Goal: Task Accomplishment & Management: Complete application form

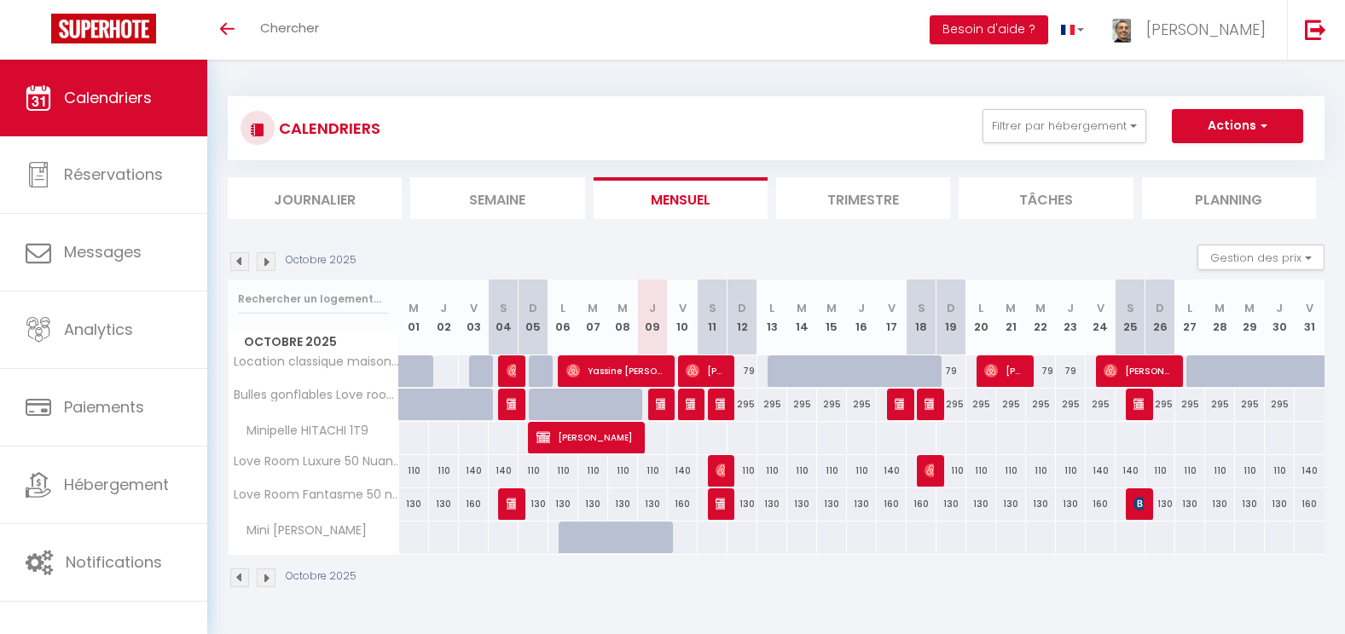
click at [267, 258] on img at bounding box center [266, 261] width 19 height 19
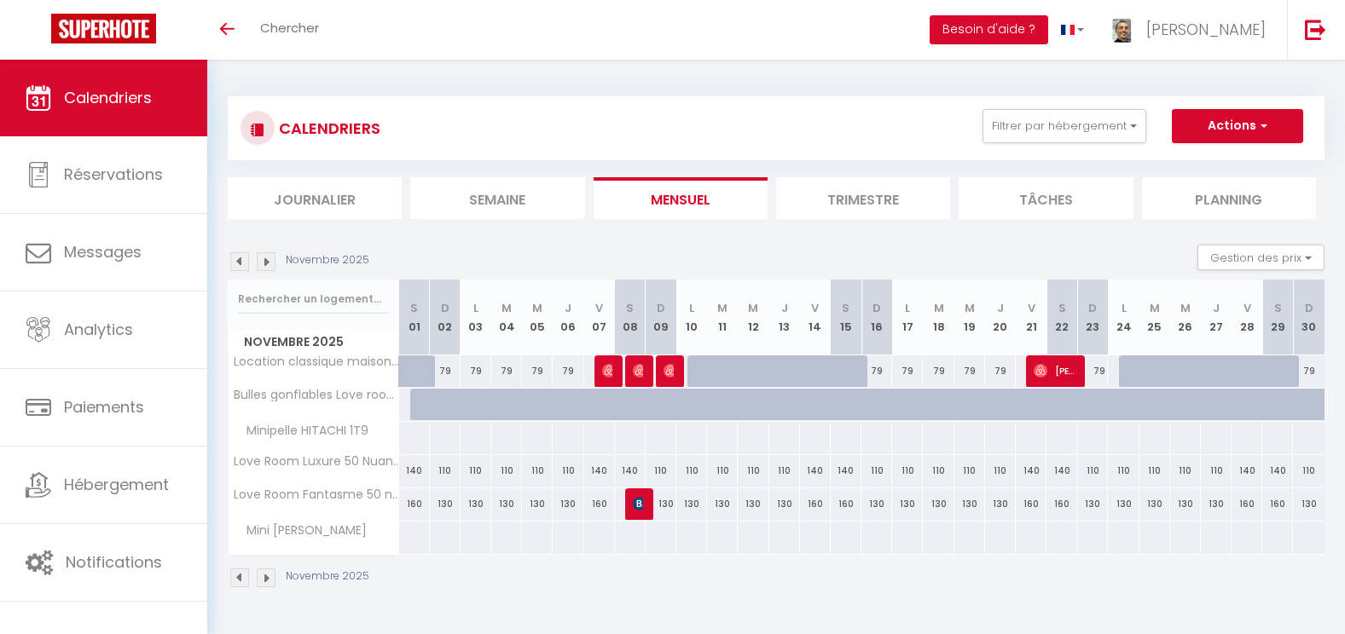
click at [267, 258] on img at bounding box center [266, 261] width 19 height 19
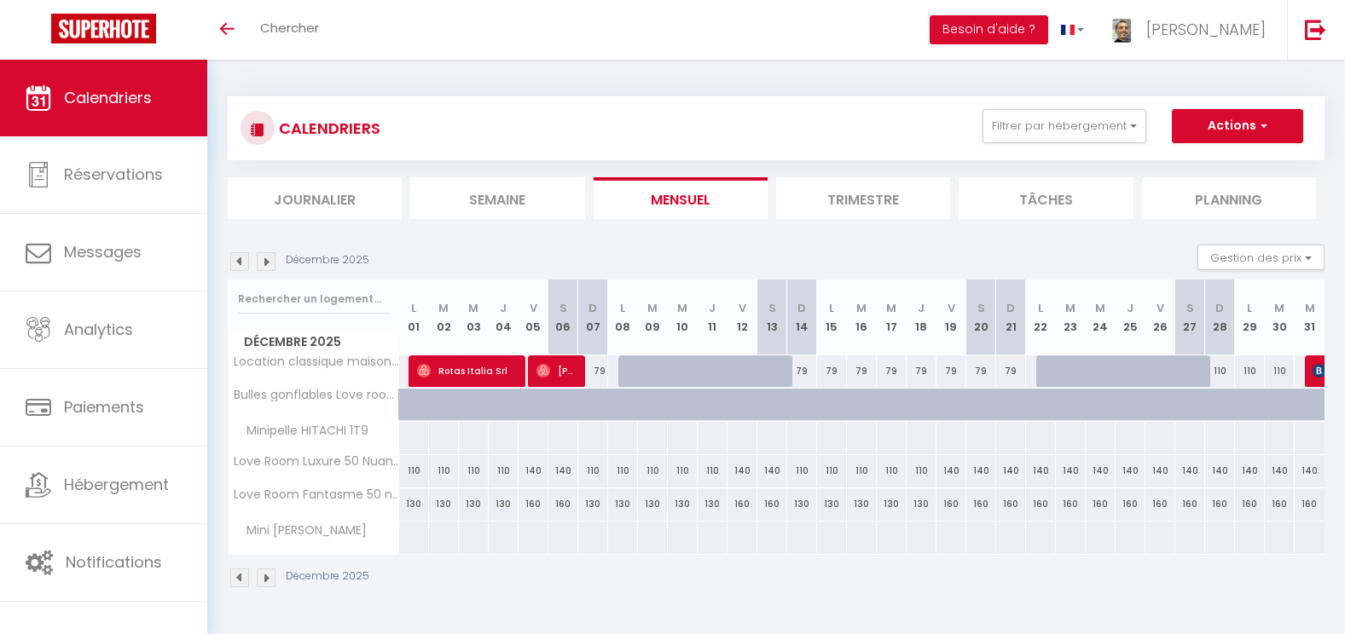
click at [267, 258] on img at bounding box center [266, 261] width 19 height 19
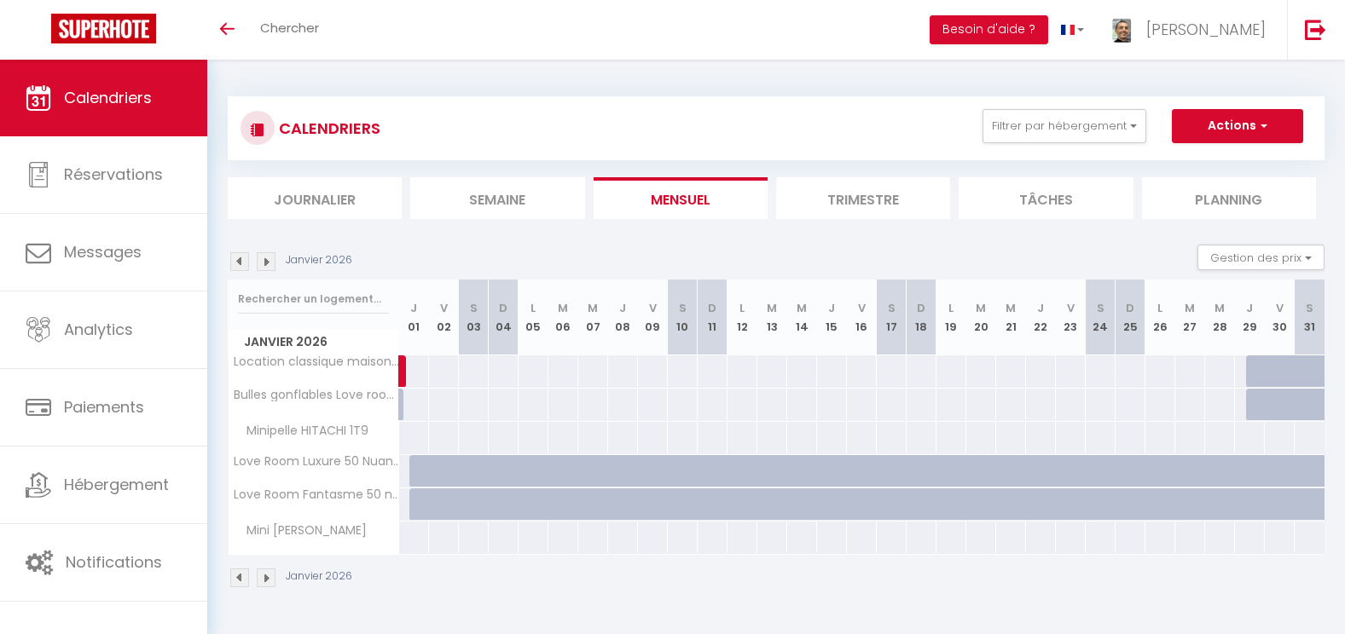
click at [242, 259] on img at bounding box center [239, 261] width 19 height 19
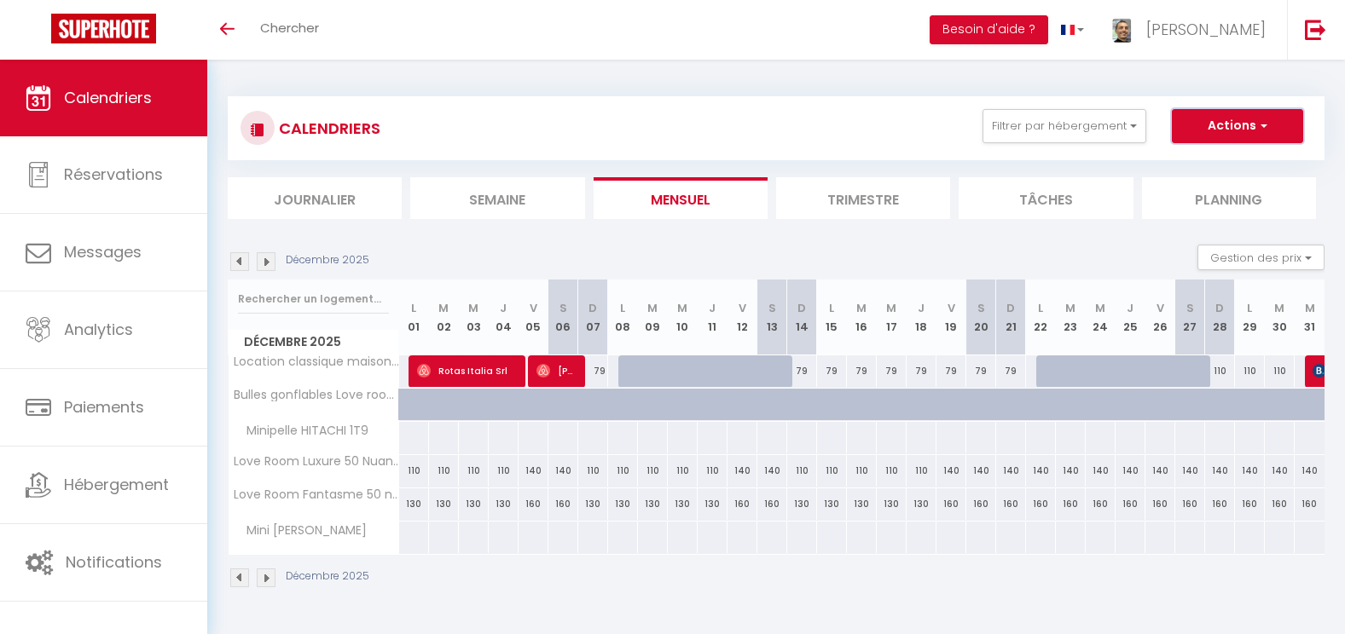
click at [1217, 127] on button "Actions" at bounding box center [1237, 126] width 131 height 34
click at [1198, 164] on link "Nouvelle réservation" at bounding box center [1219, 166] width 148 height 26
select select
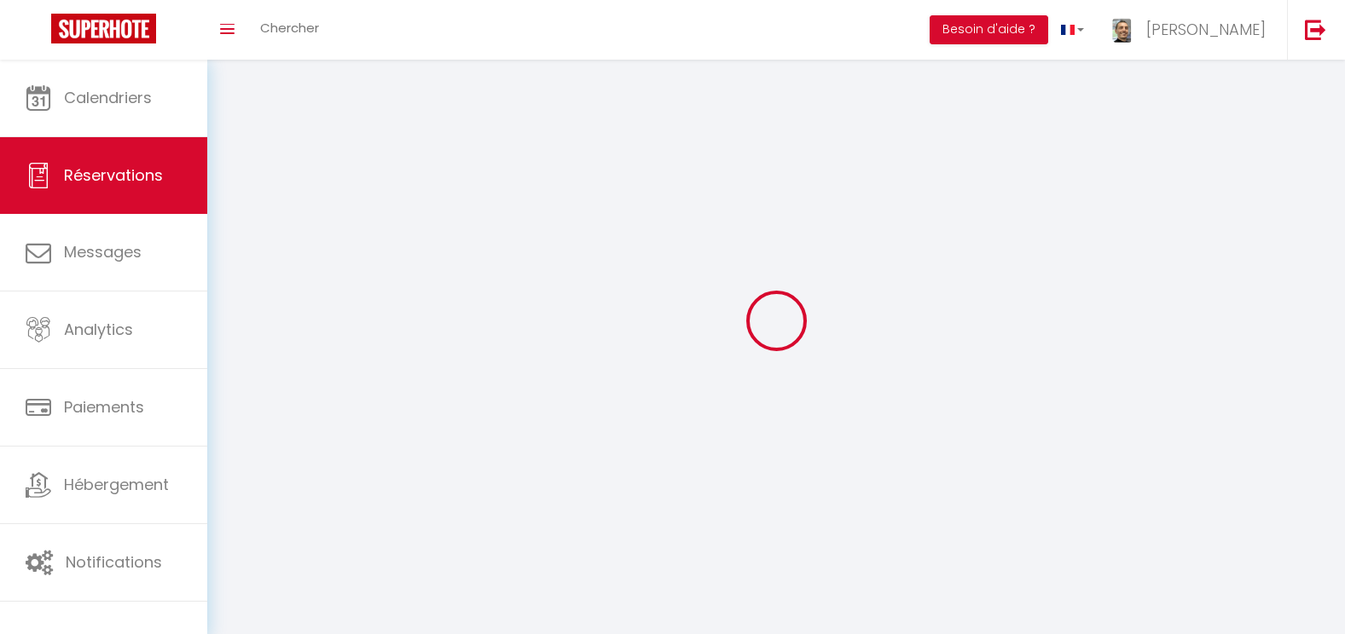
select select
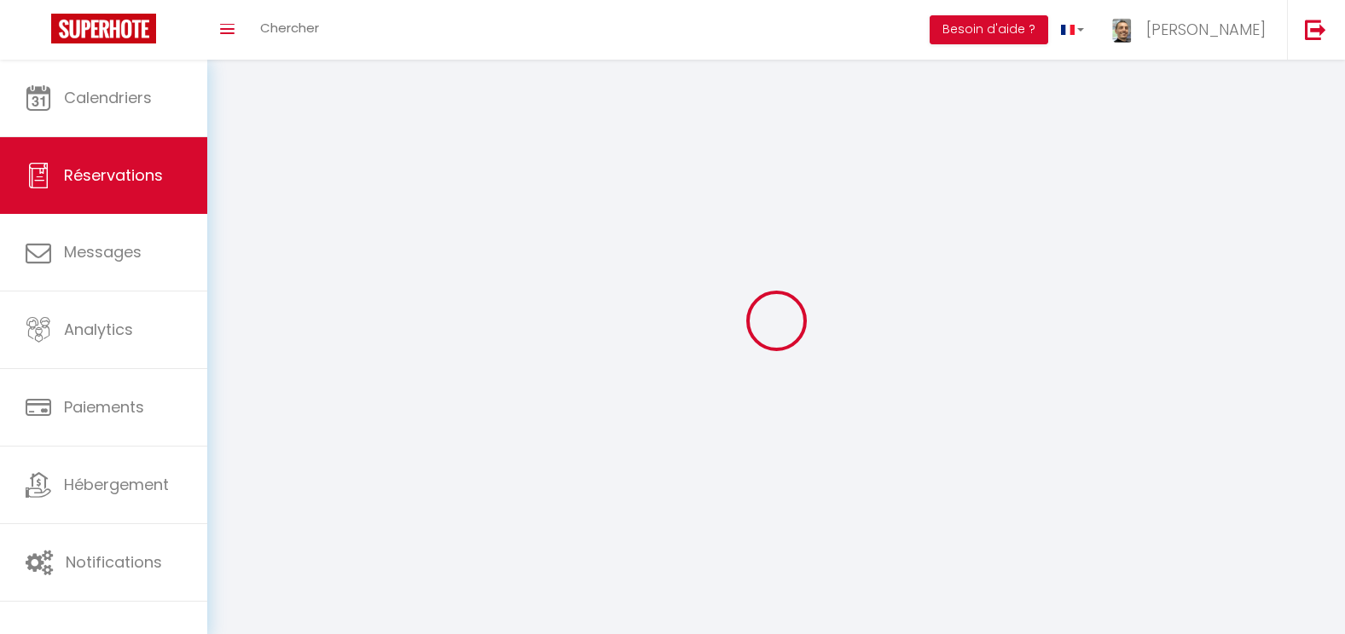
select select
checkbox input "false"
select select
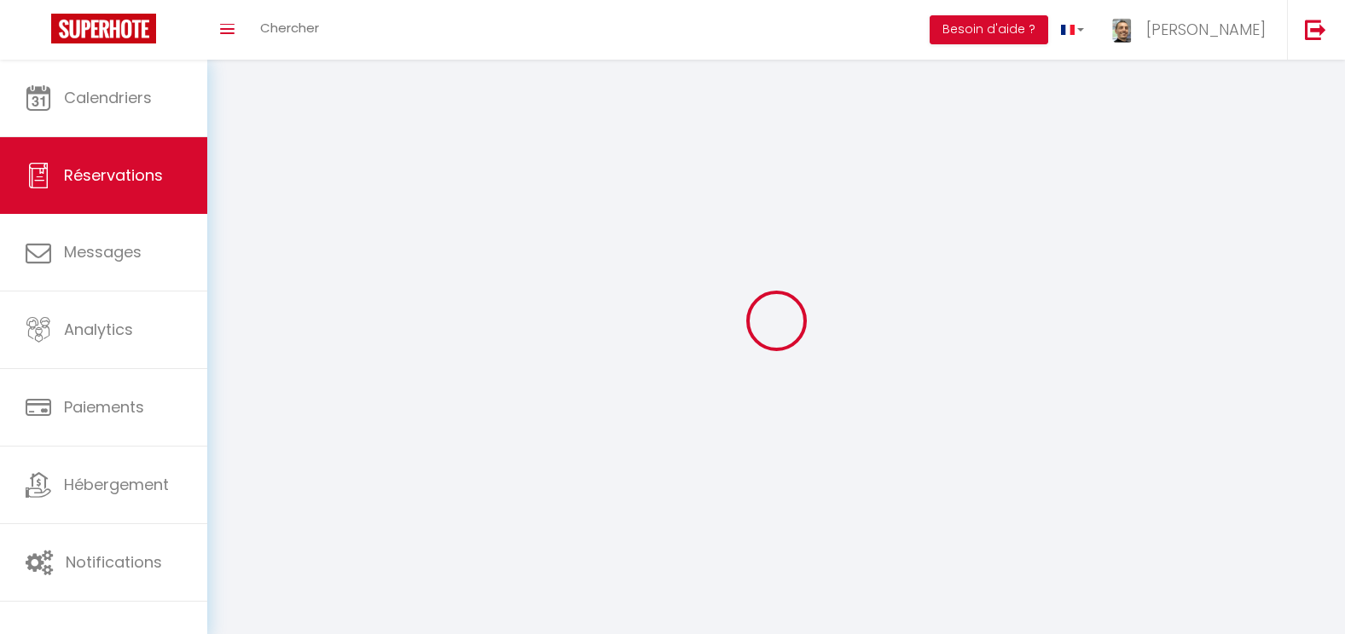
select select
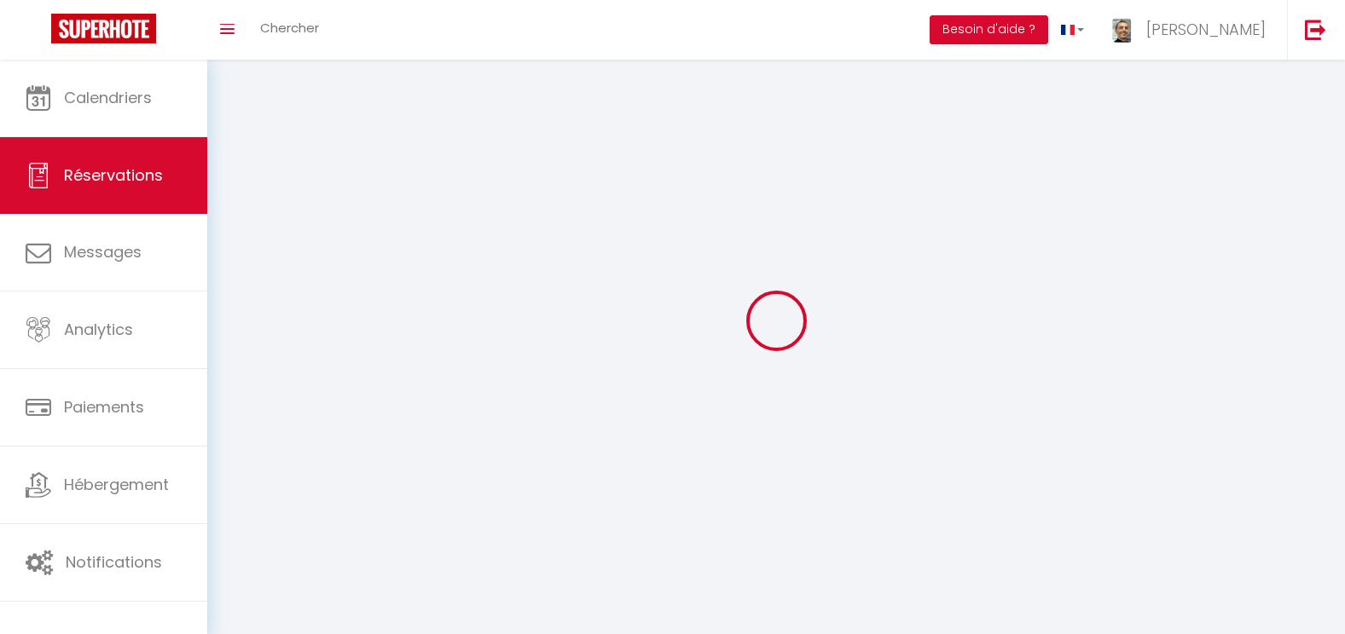
checkbox input "false"
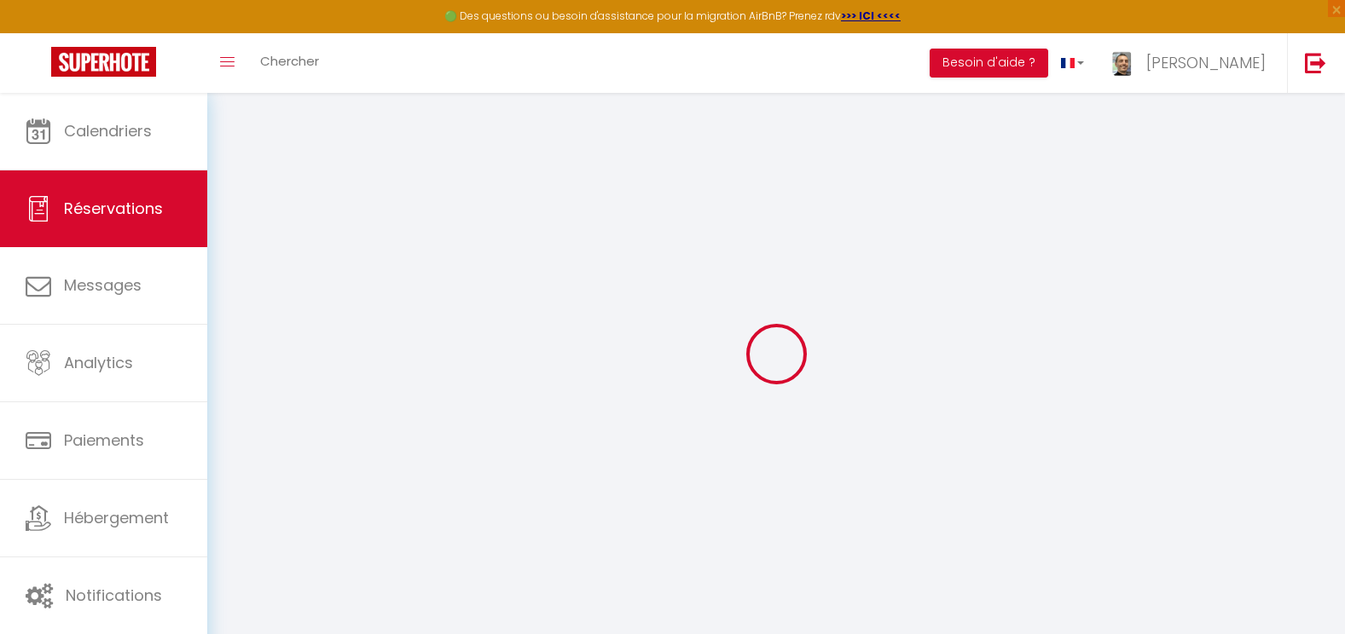
select select
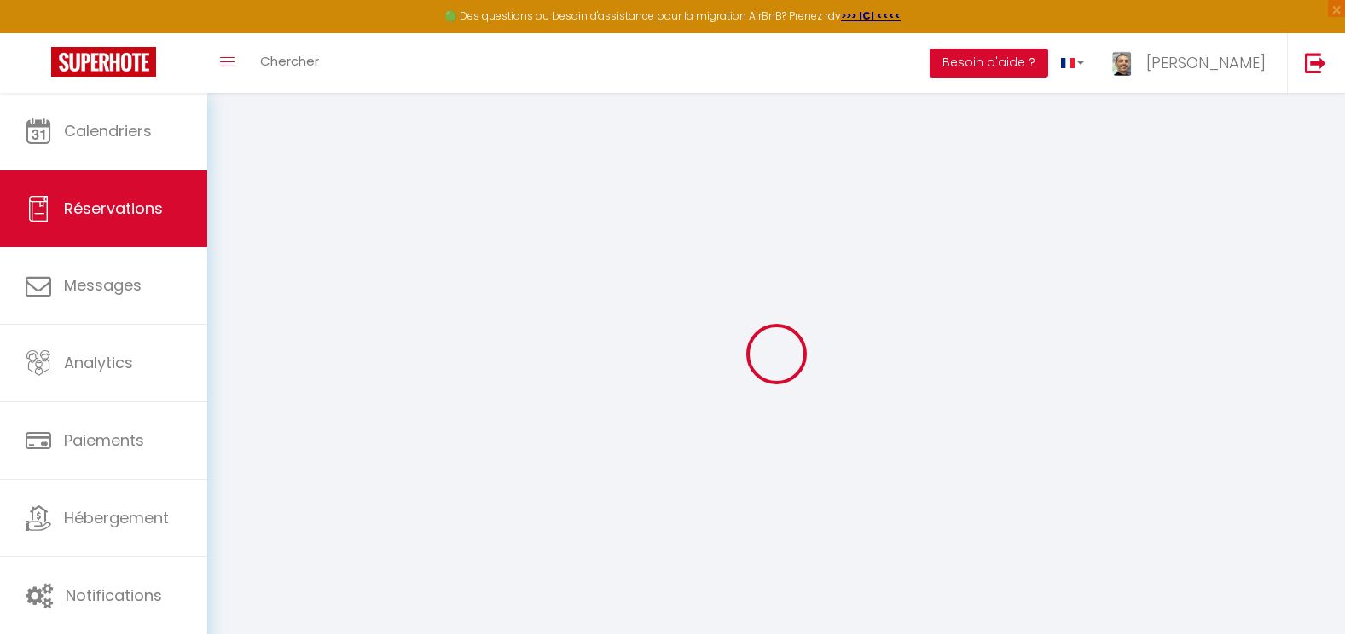
select select
checkbox input "false"
select select
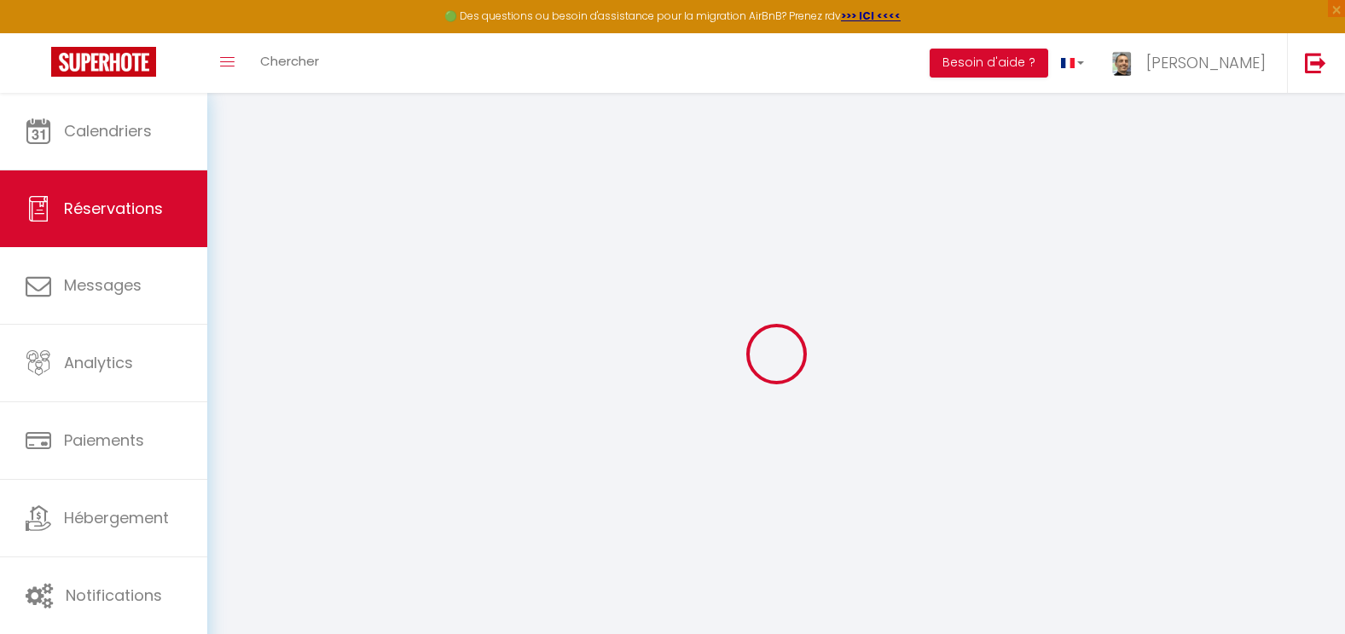
select select
checkbox input "false"
select select
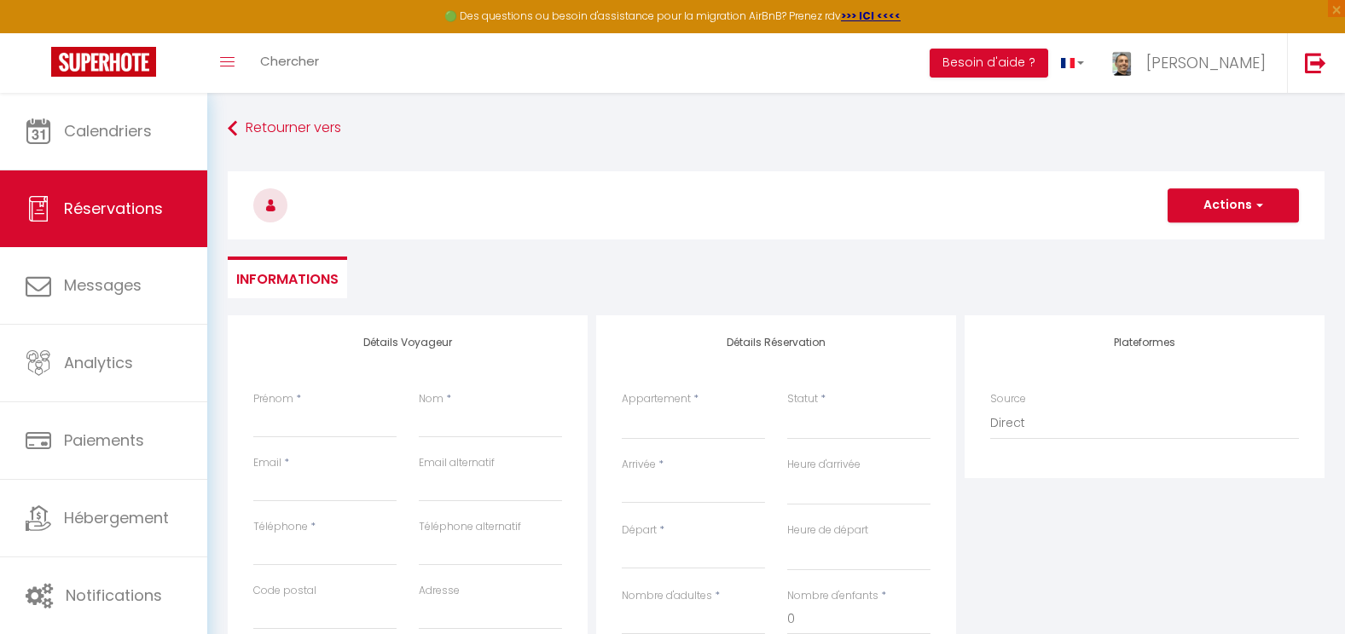
select select
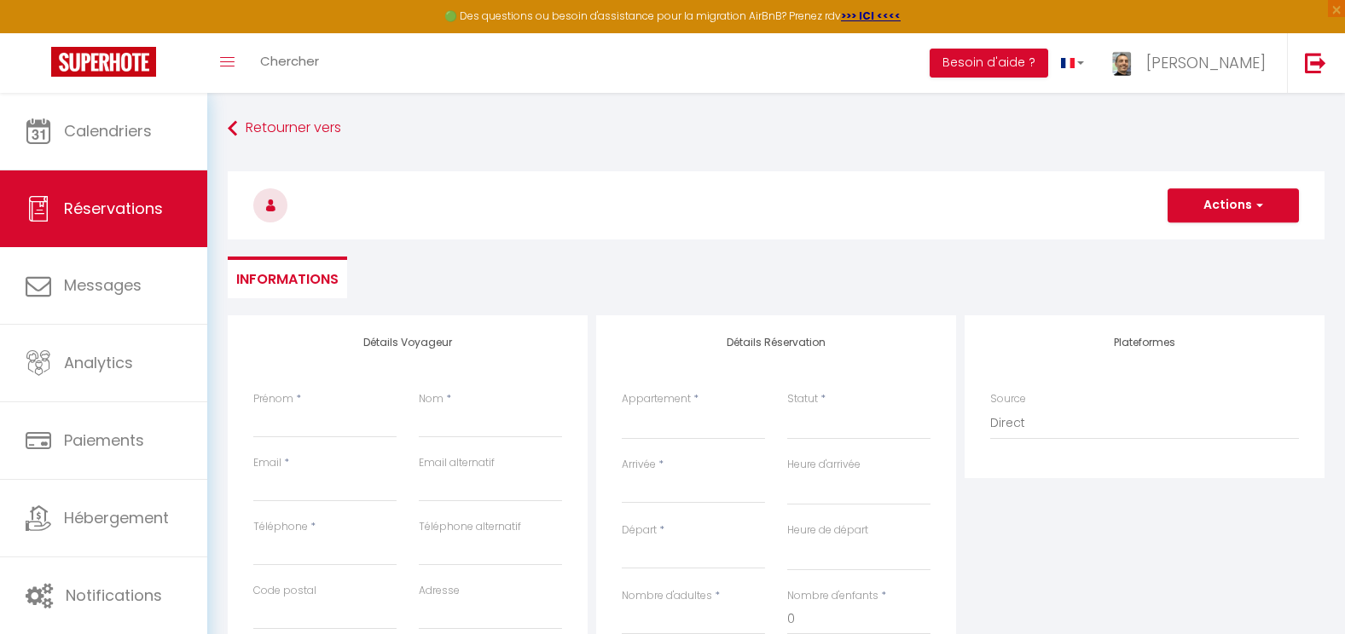
select select
checkbox input "false"
click at [274, 427] on input "Prénom" at bounding box center [324, 423] width 143 height 31
type input "A"
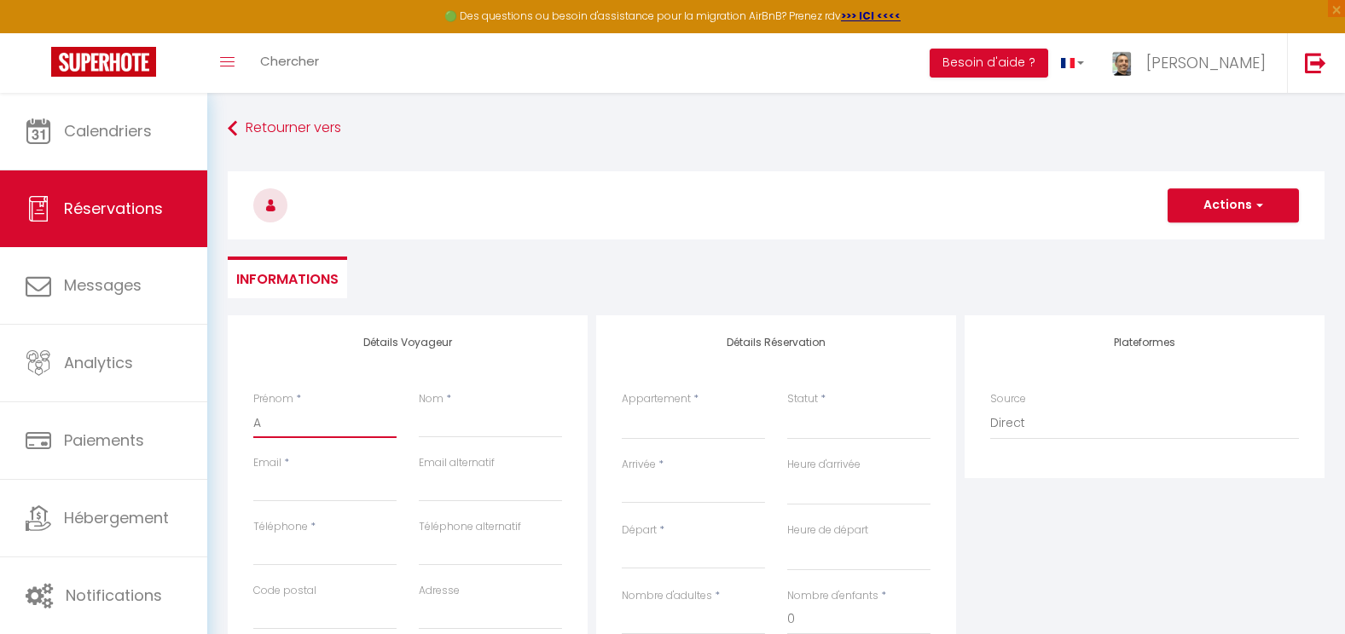
select select
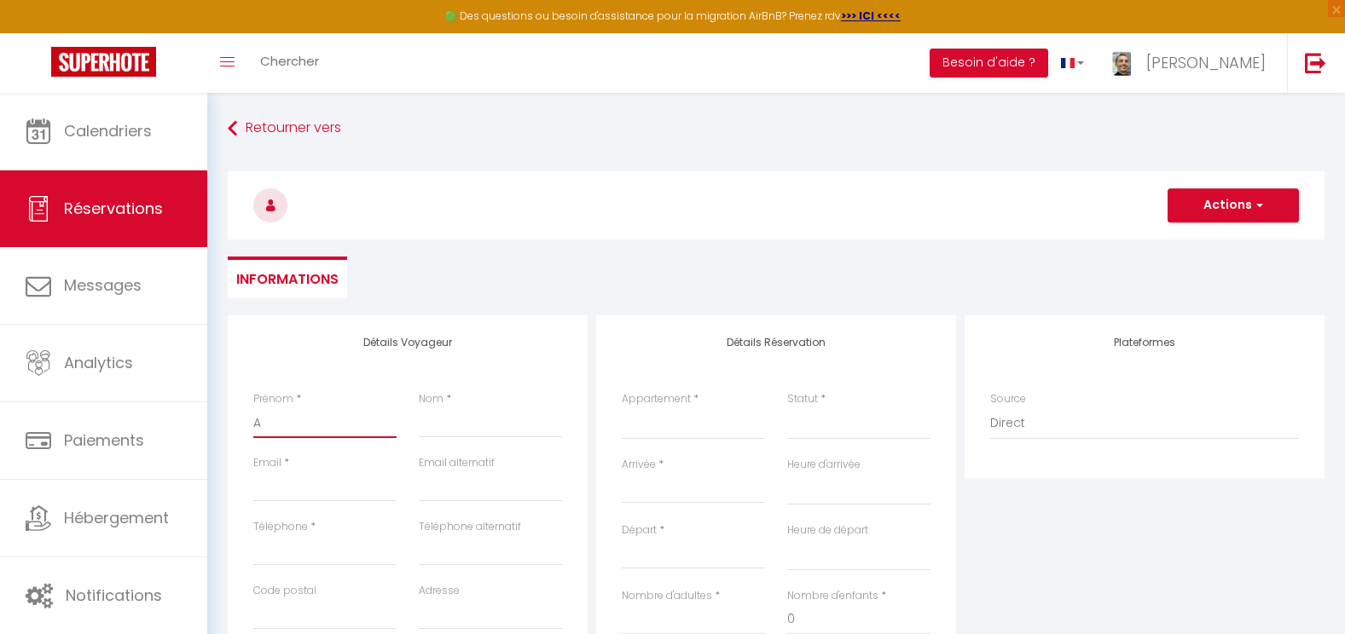
select select
checkbox input "false"
type input "Ax"
select select
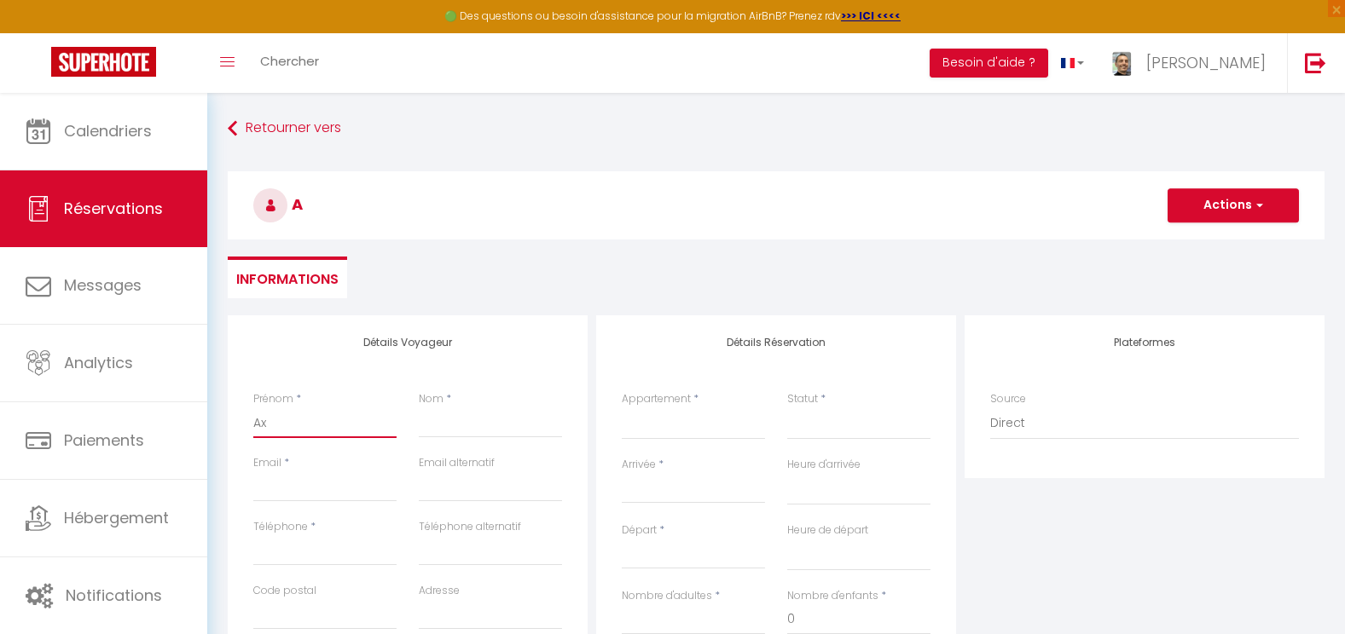
select select
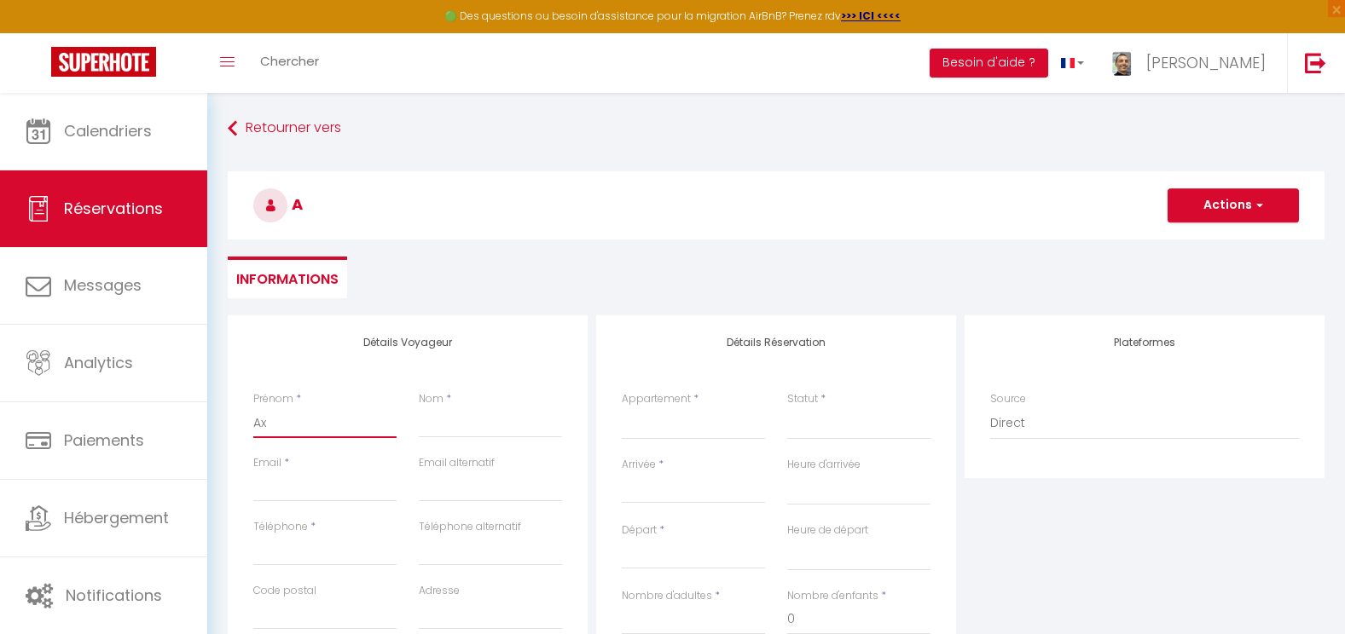
select select
checkbox input "false"
type input "Axe"
select select
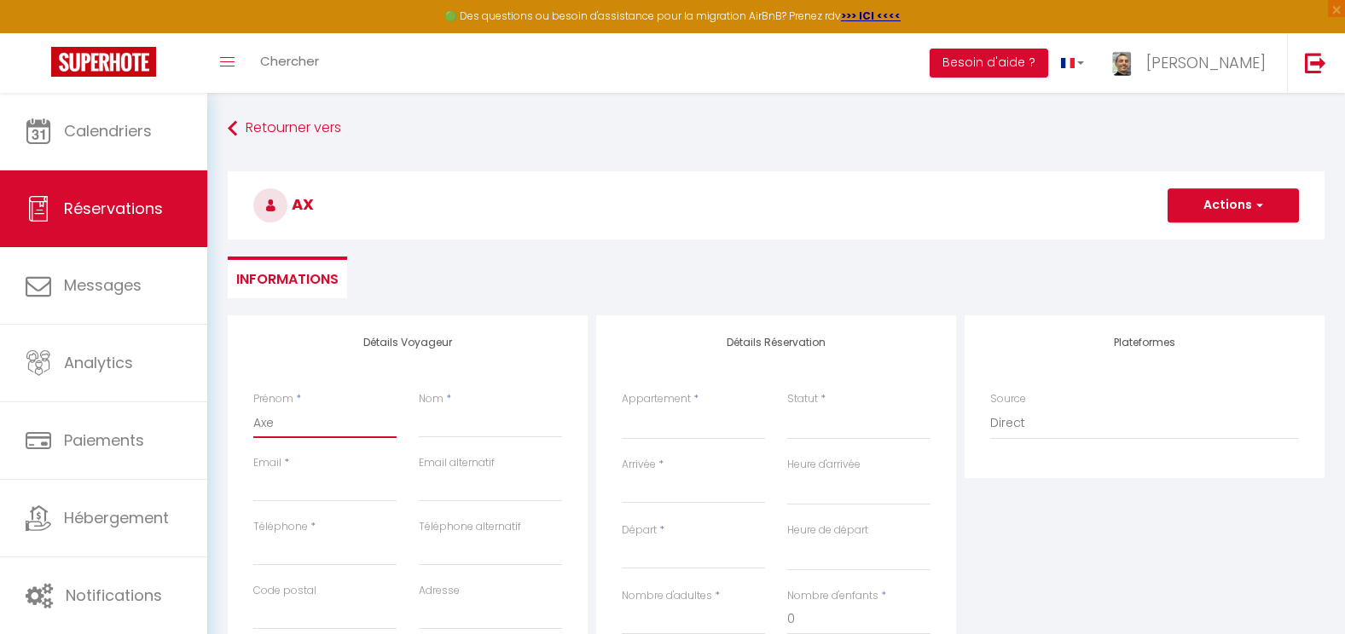
select select
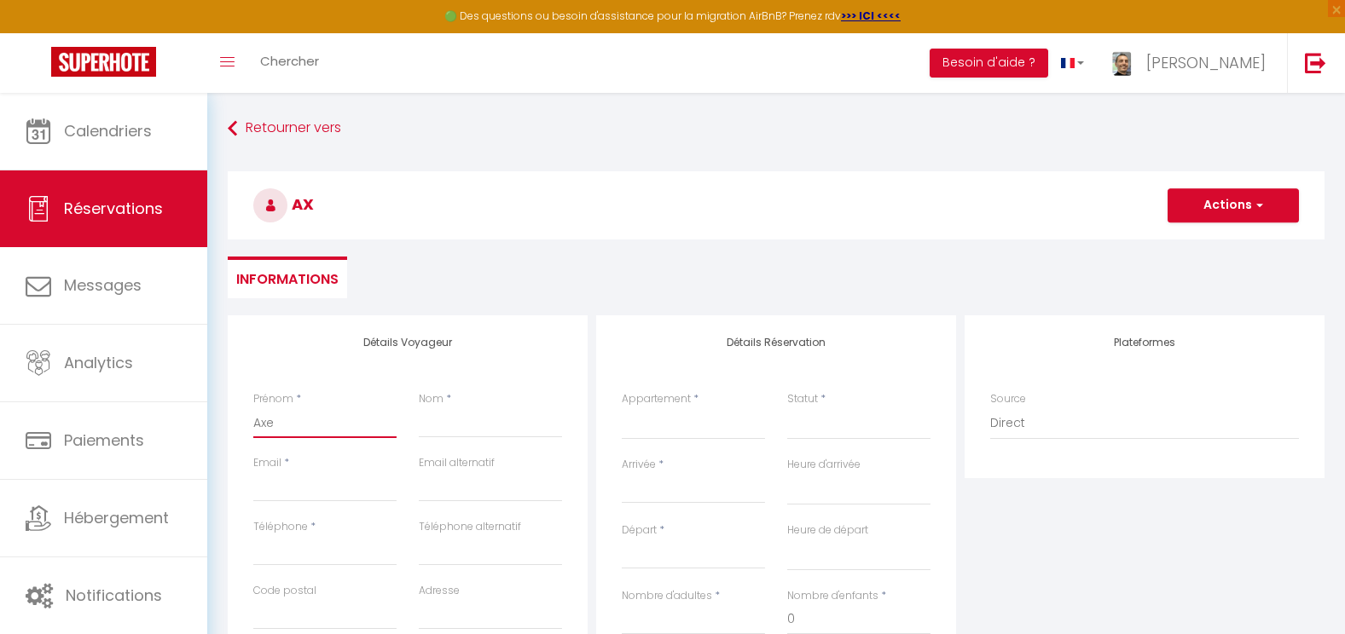
checkbox input "false"
type input "[PERSON_NAME]"
select select
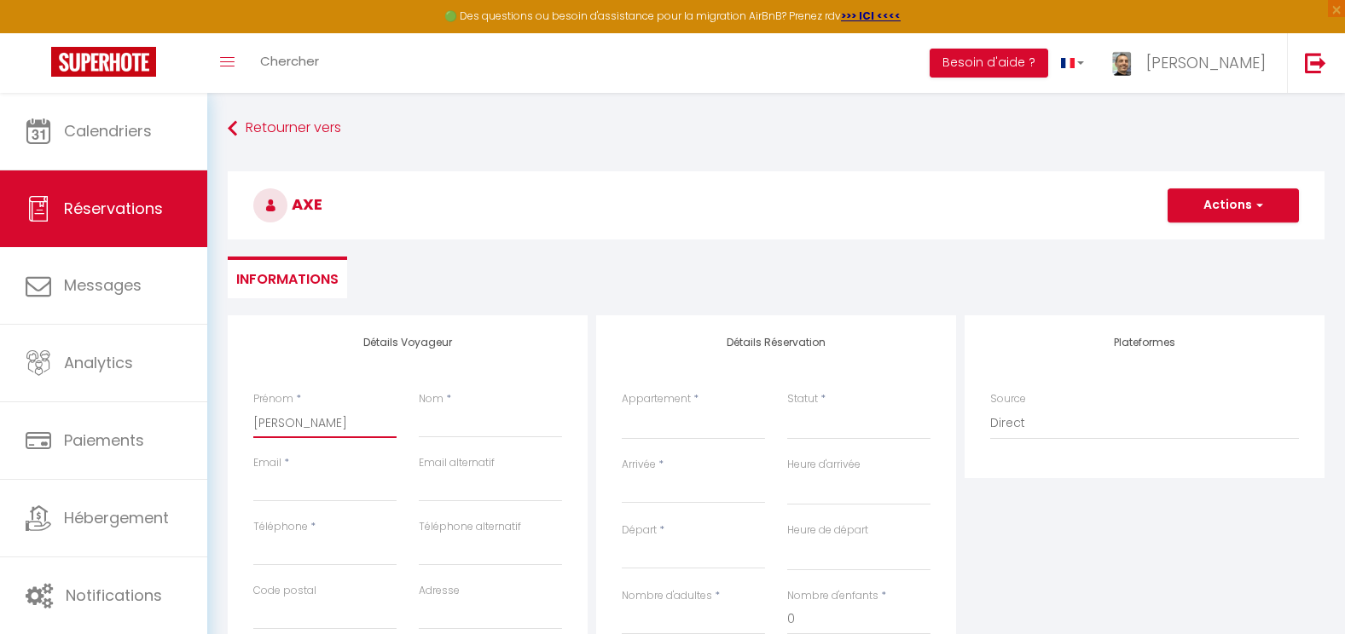
select select
checkbox input "false"
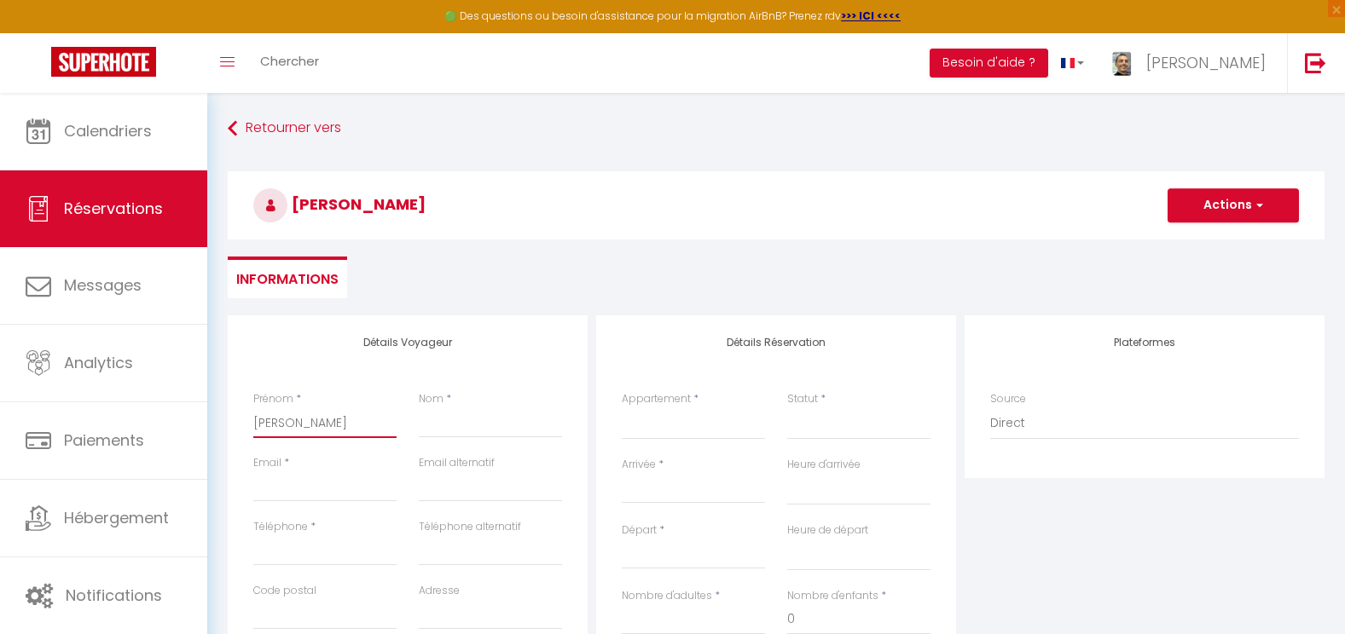
type input "Axell"
select select
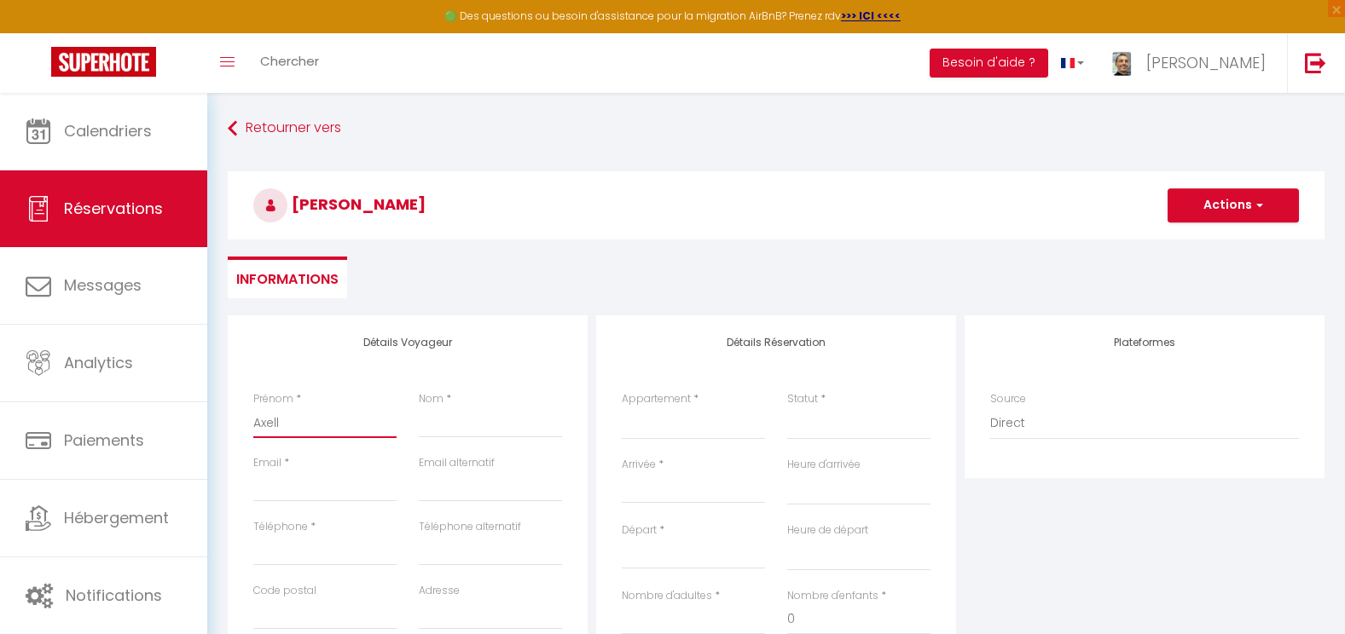
select select
checkbox input "false"
type input "Axelle"
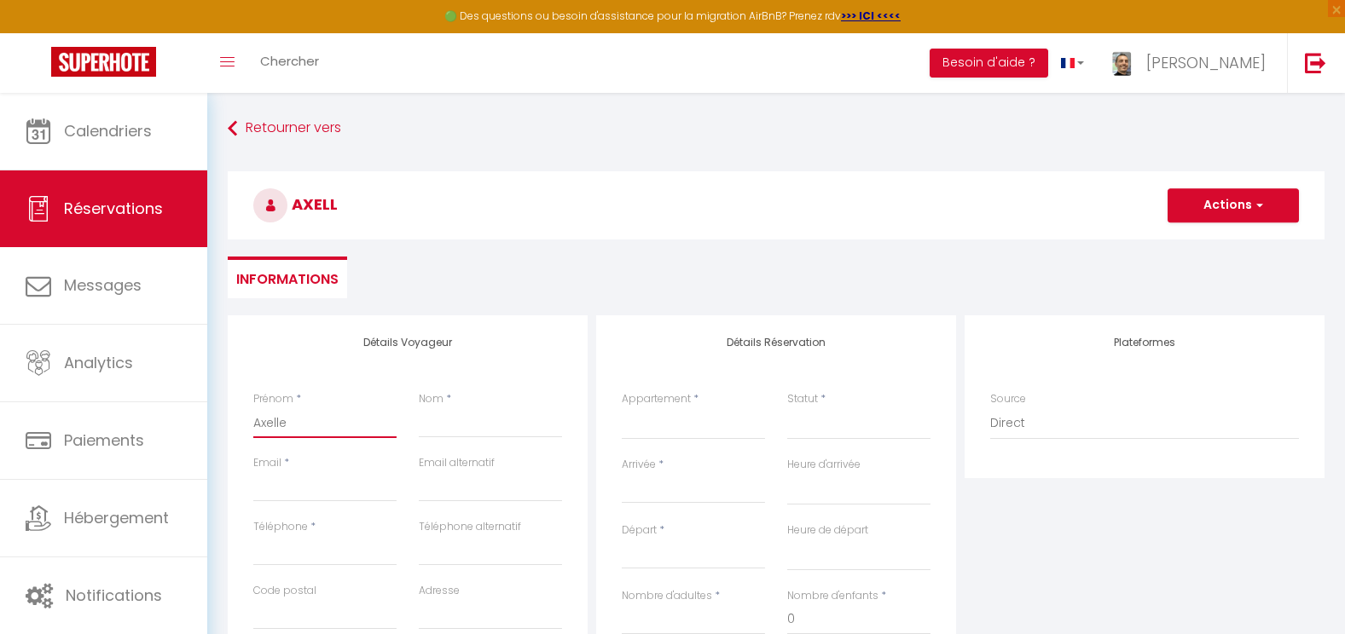
select select
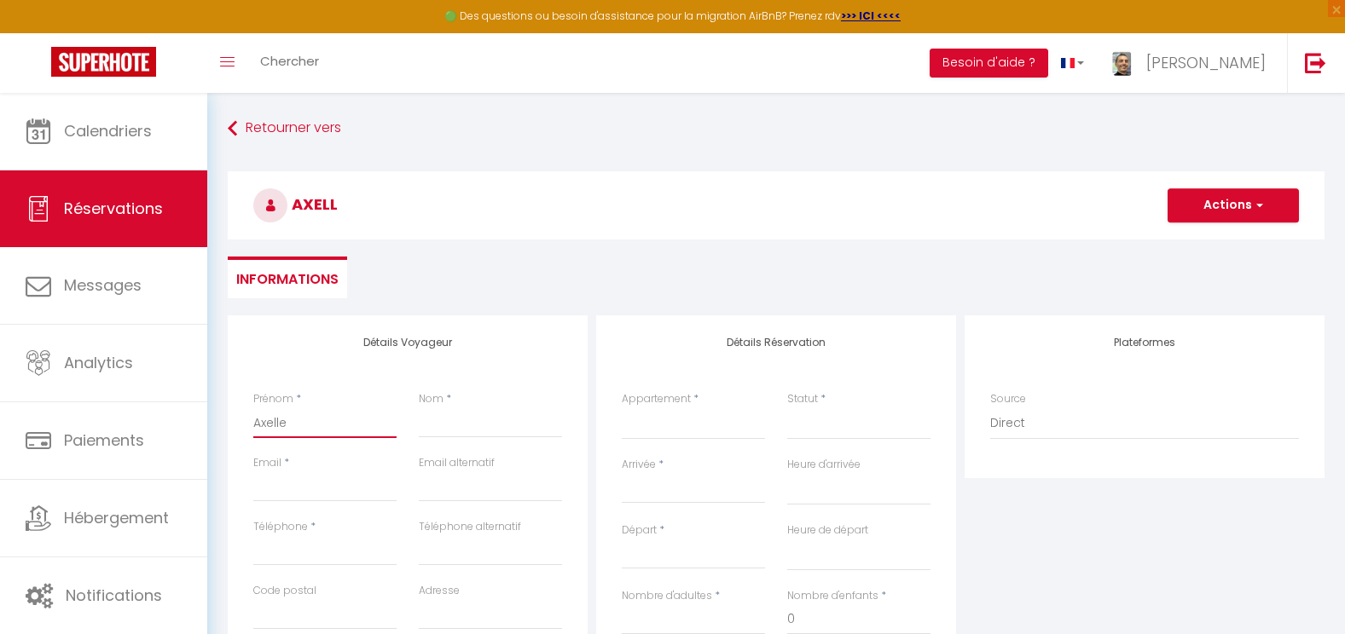
select select
checkbox input "false"
type input "Axelle"
select select
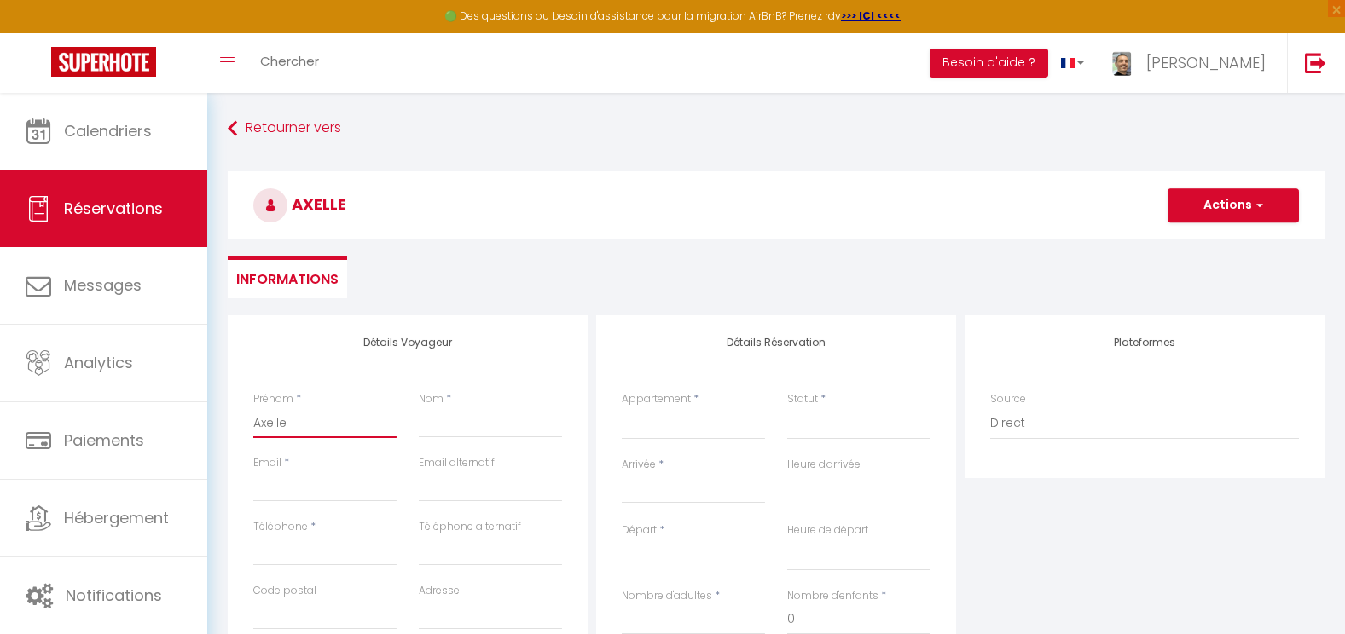
select select
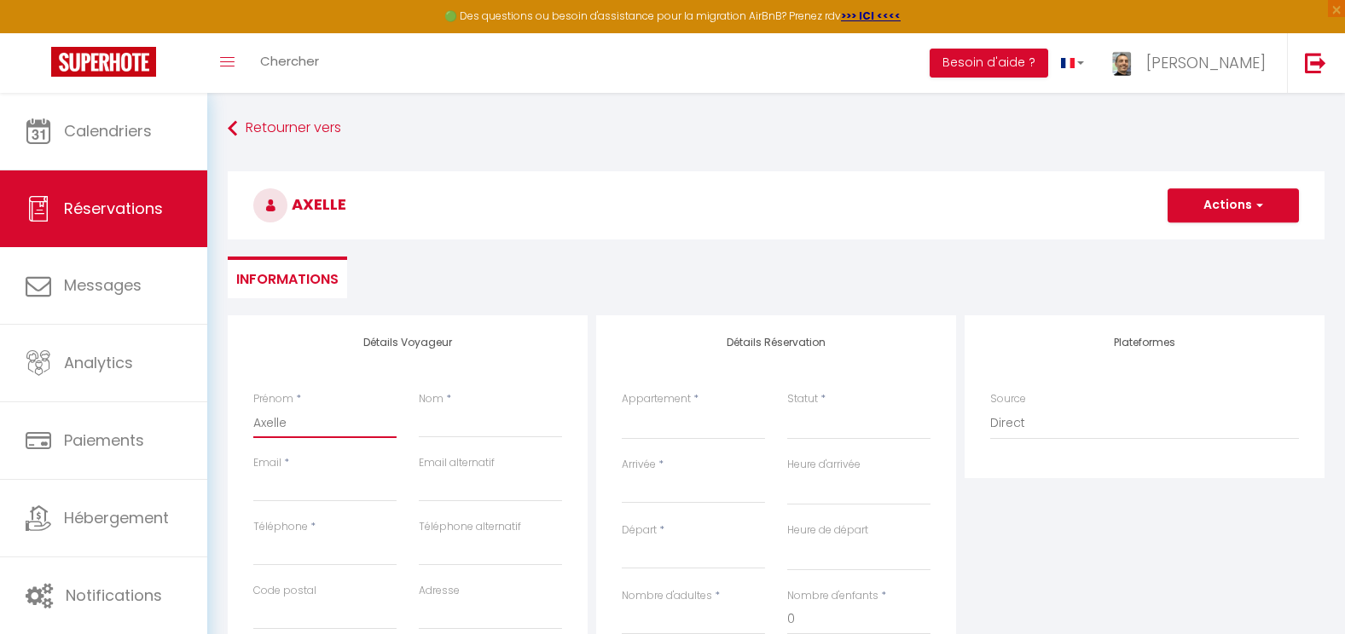
select select
checkbox input "false"
type input "[PERSON_NAME]"
select select
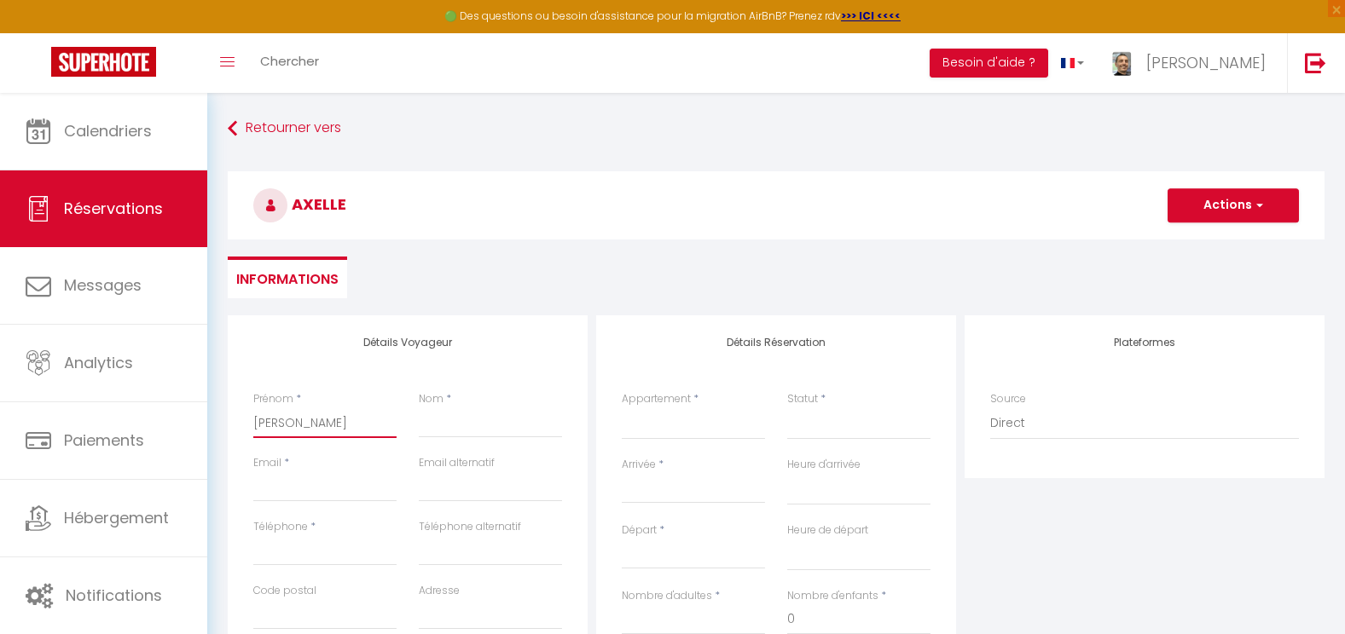
select select
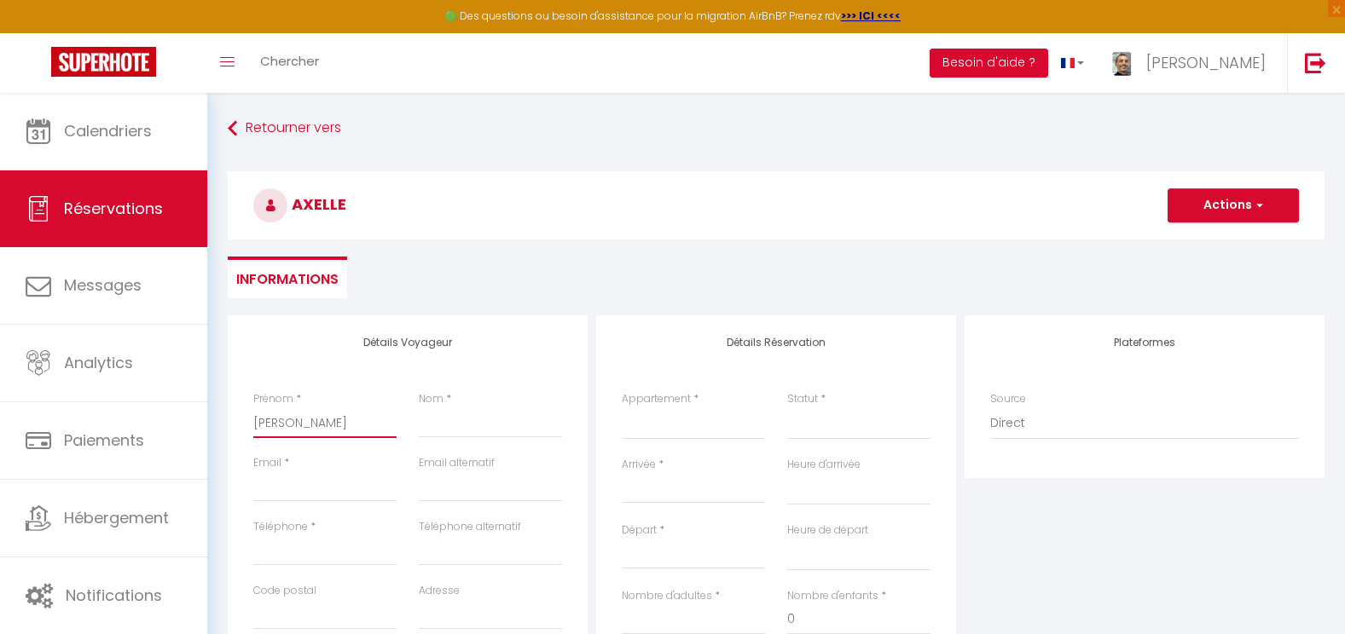
checkbox input "false"
type input "Axelle HE"
select select
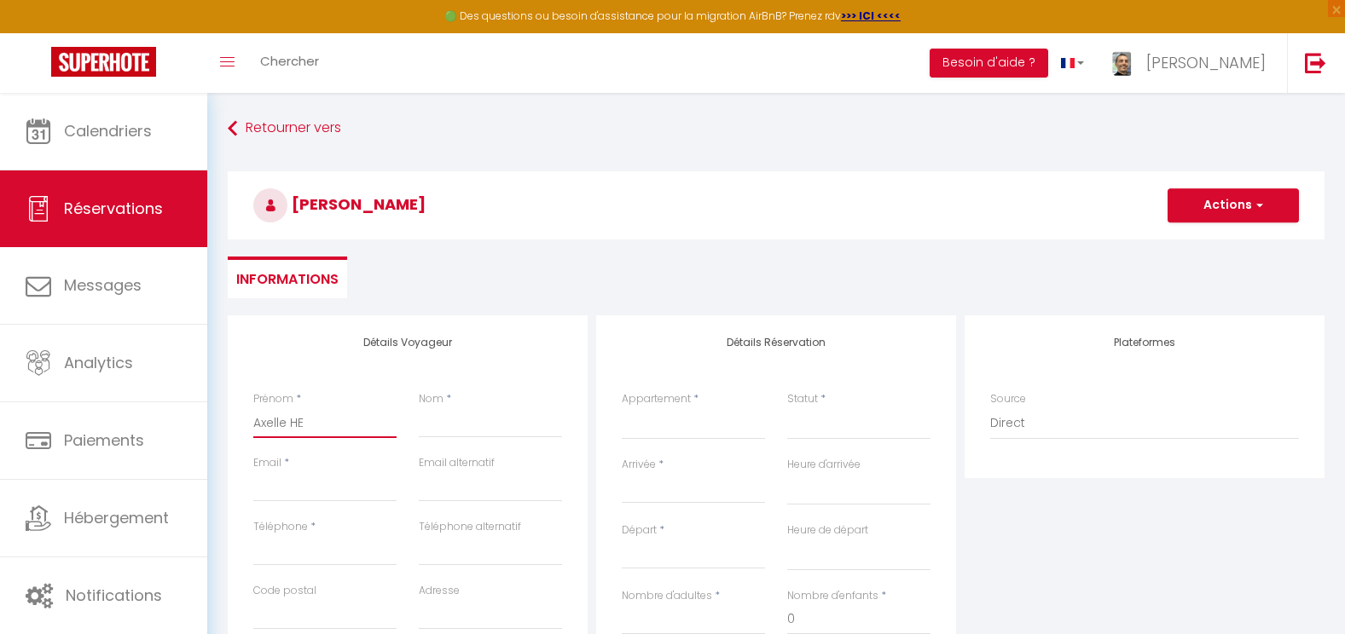
select select
checkbox input "false"
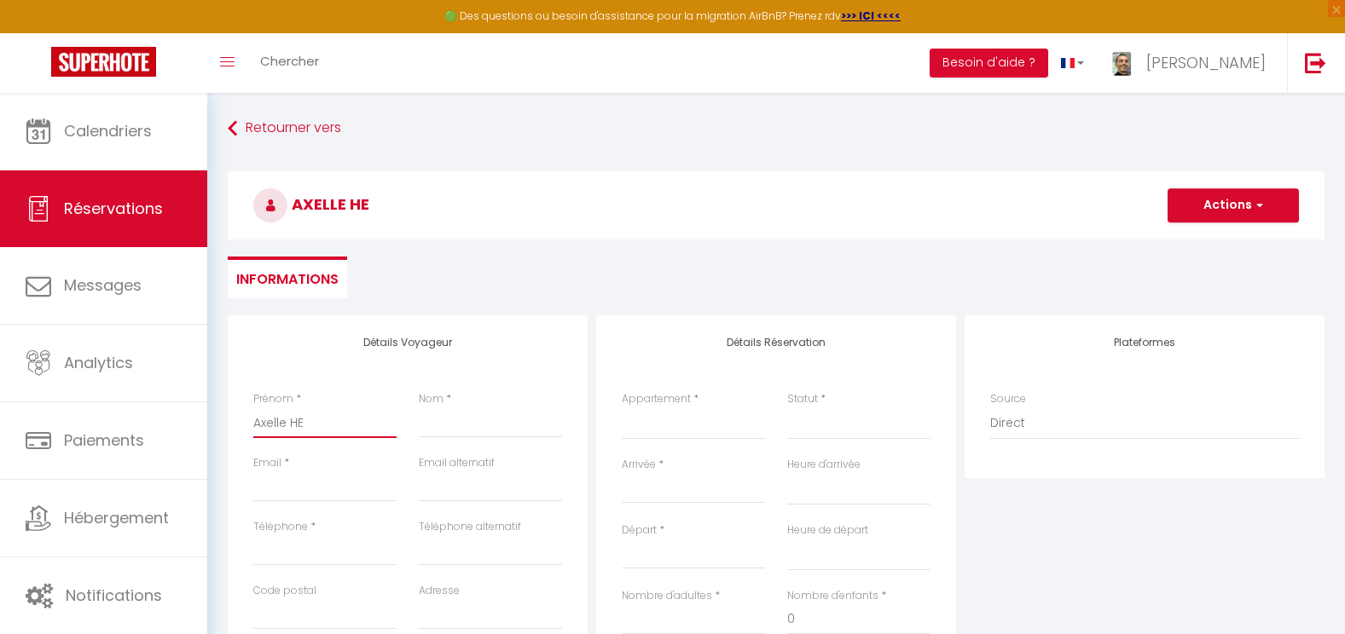
type input "Axelle HER"
select select
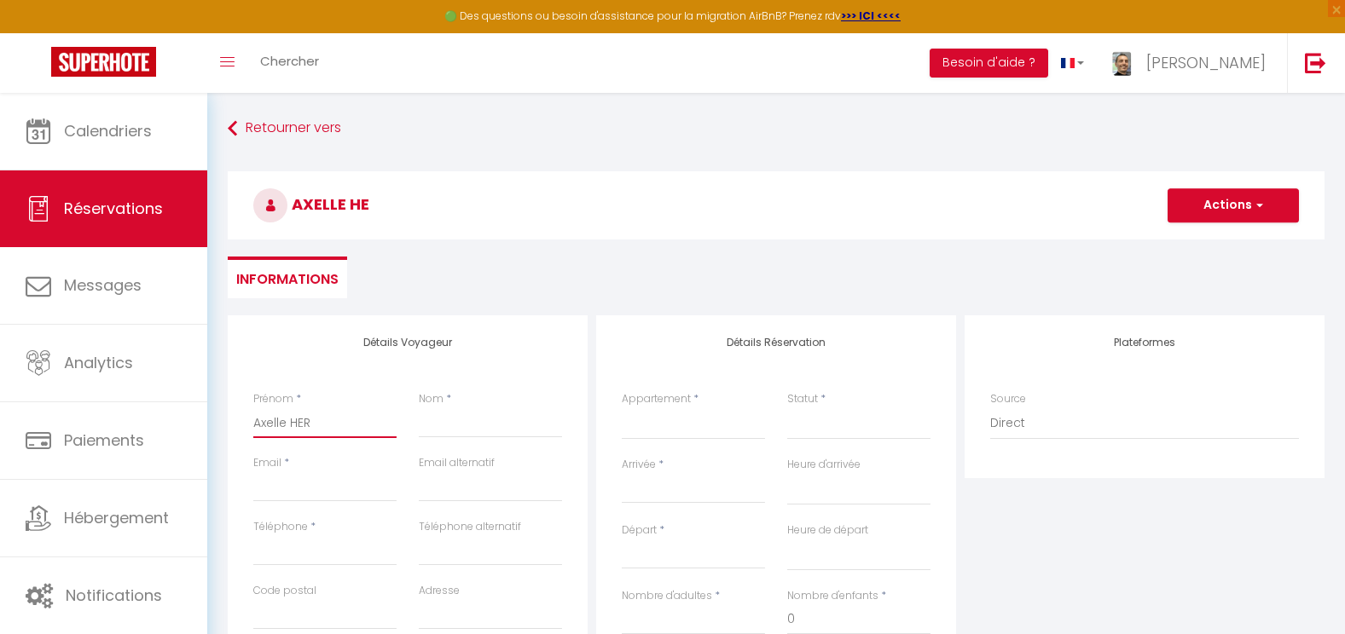
select select
checkbox input "false"
type input "Axelle HERV"
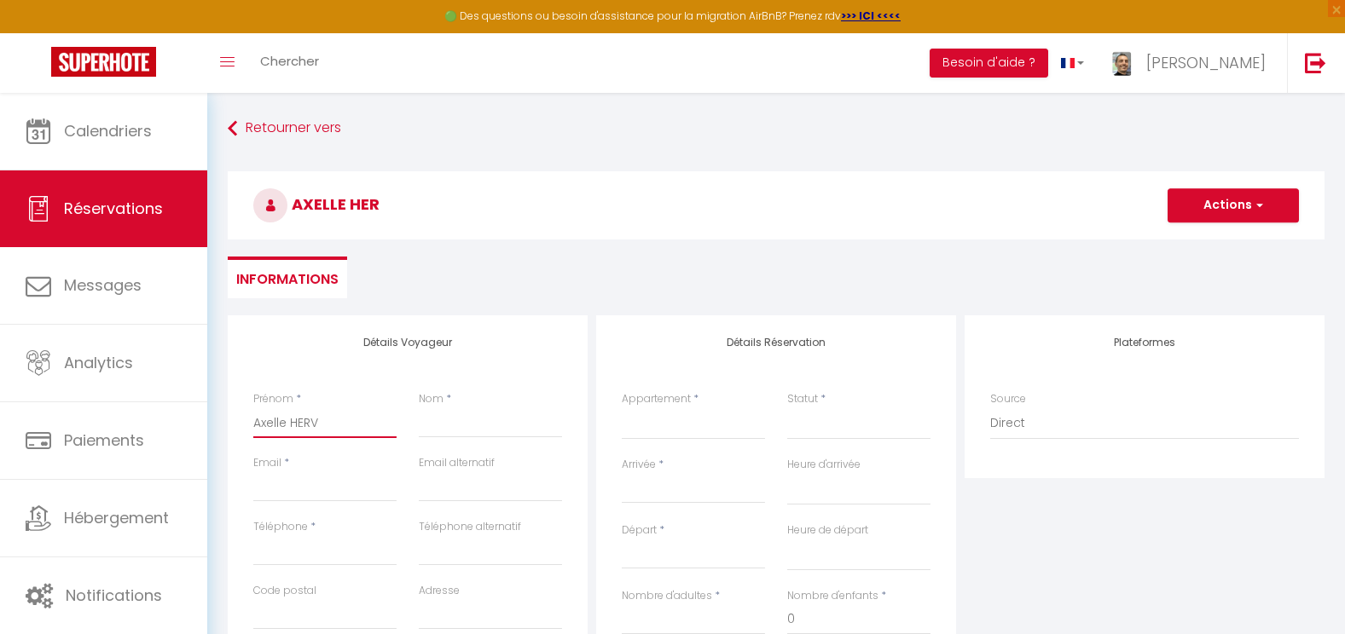
select select
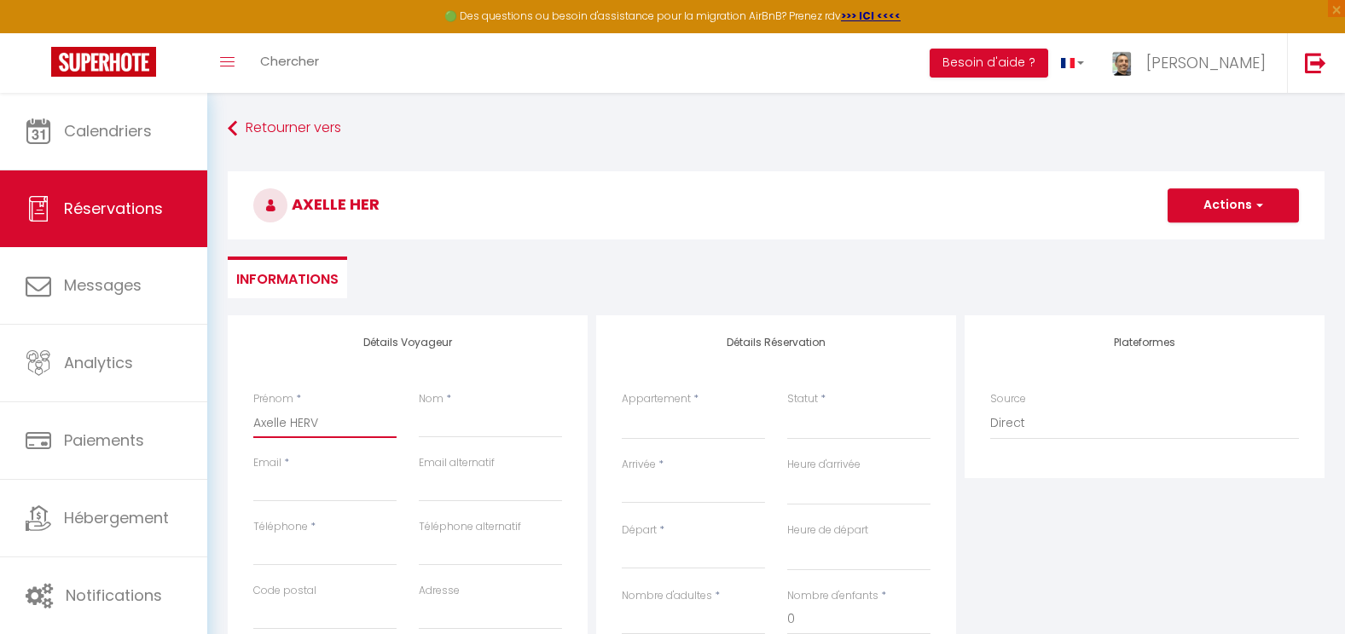
select select
checkbox input "false"
type input "Axelle HER"
select select
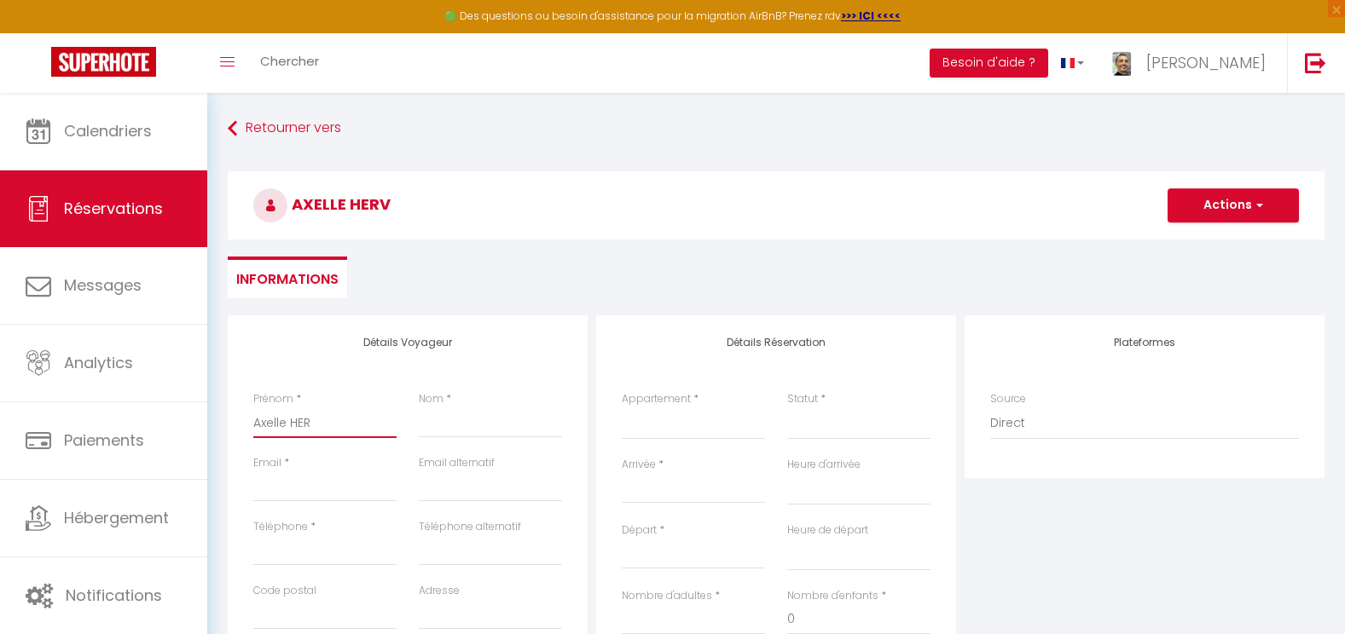
select select
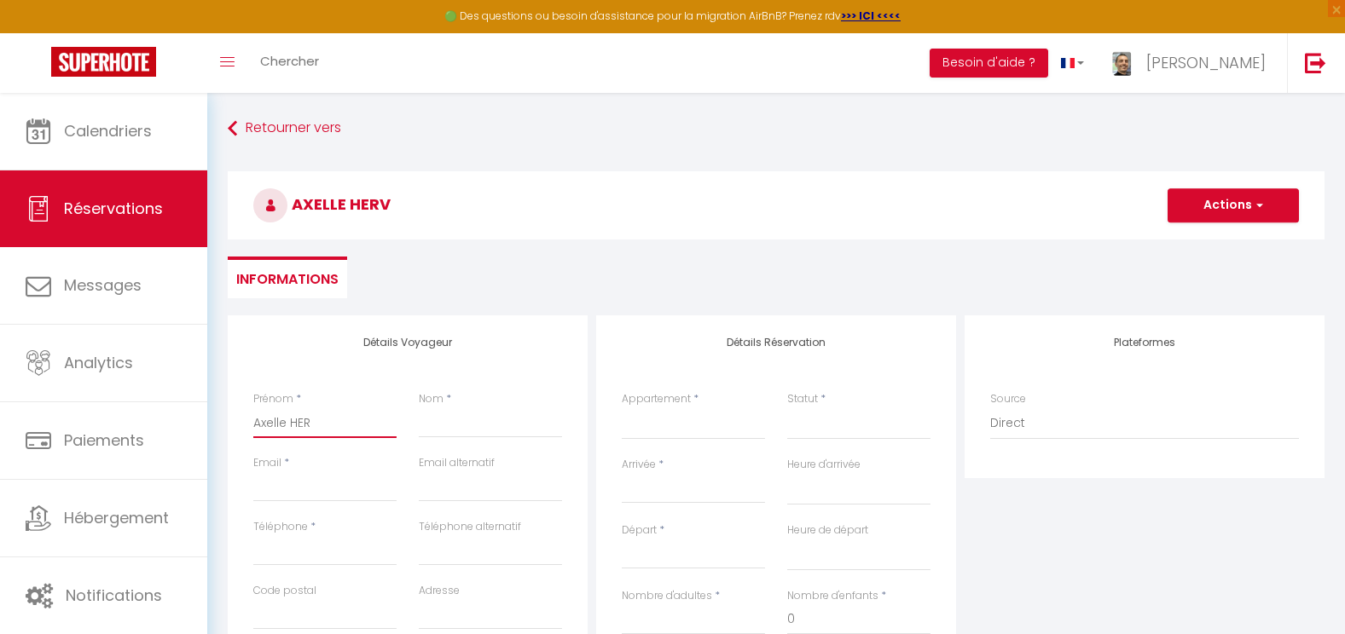
select select
checkbox input "false"
type input "Axelle HE"
select select
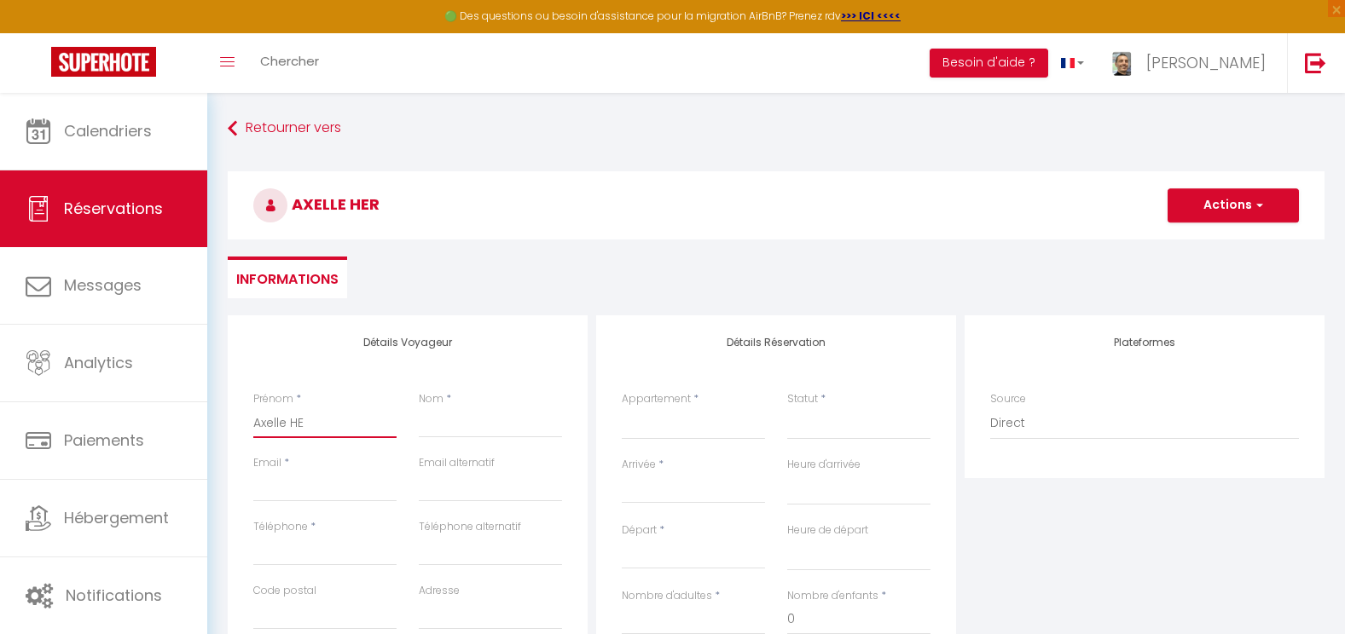
select select
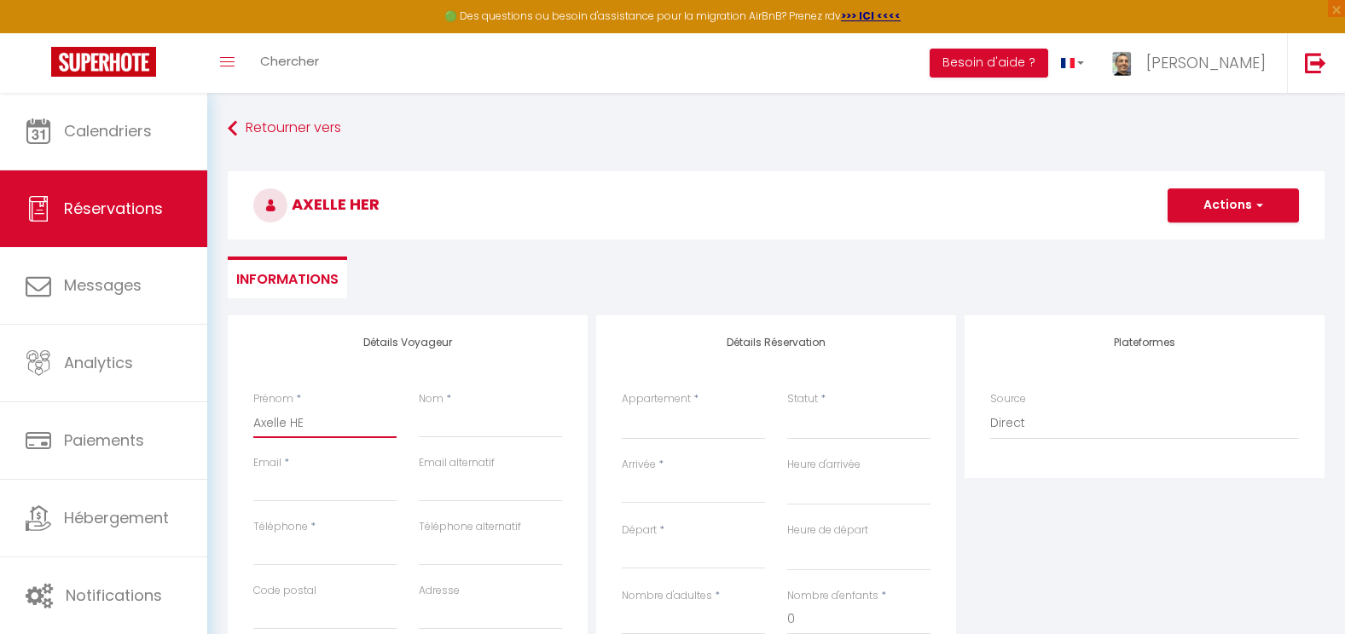
checkbox input "false"
type input "Axelle HERE"
select select
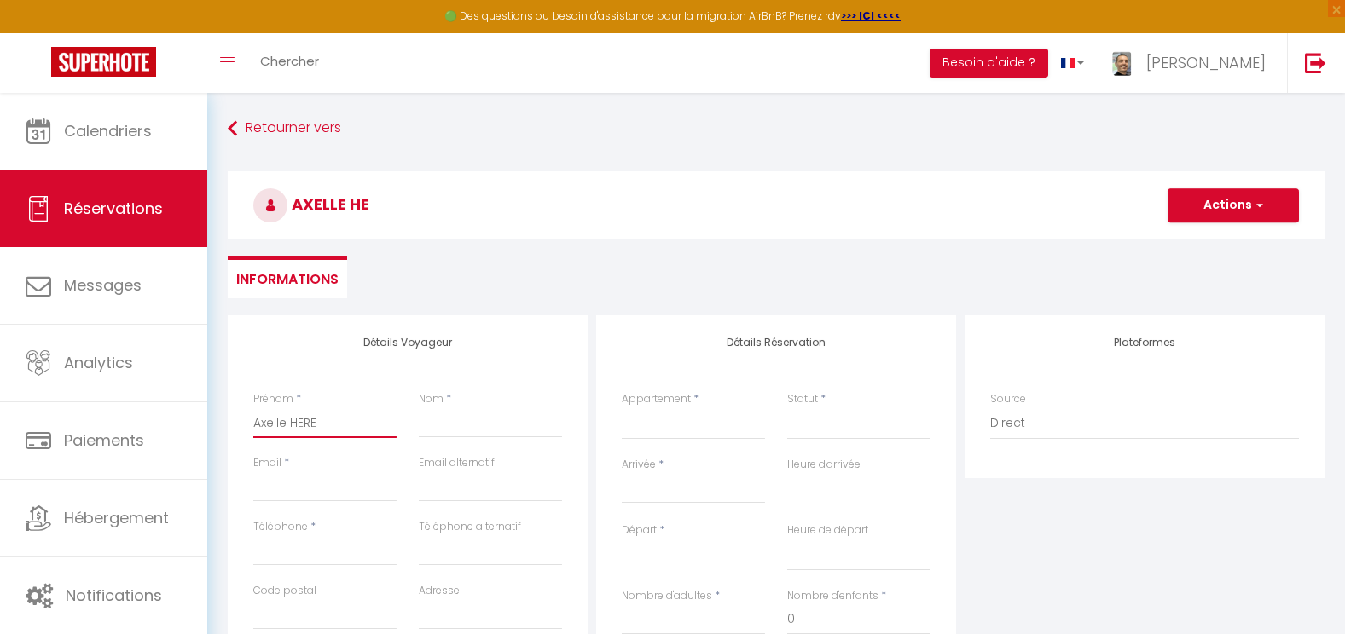
select select
checkbox input "false"
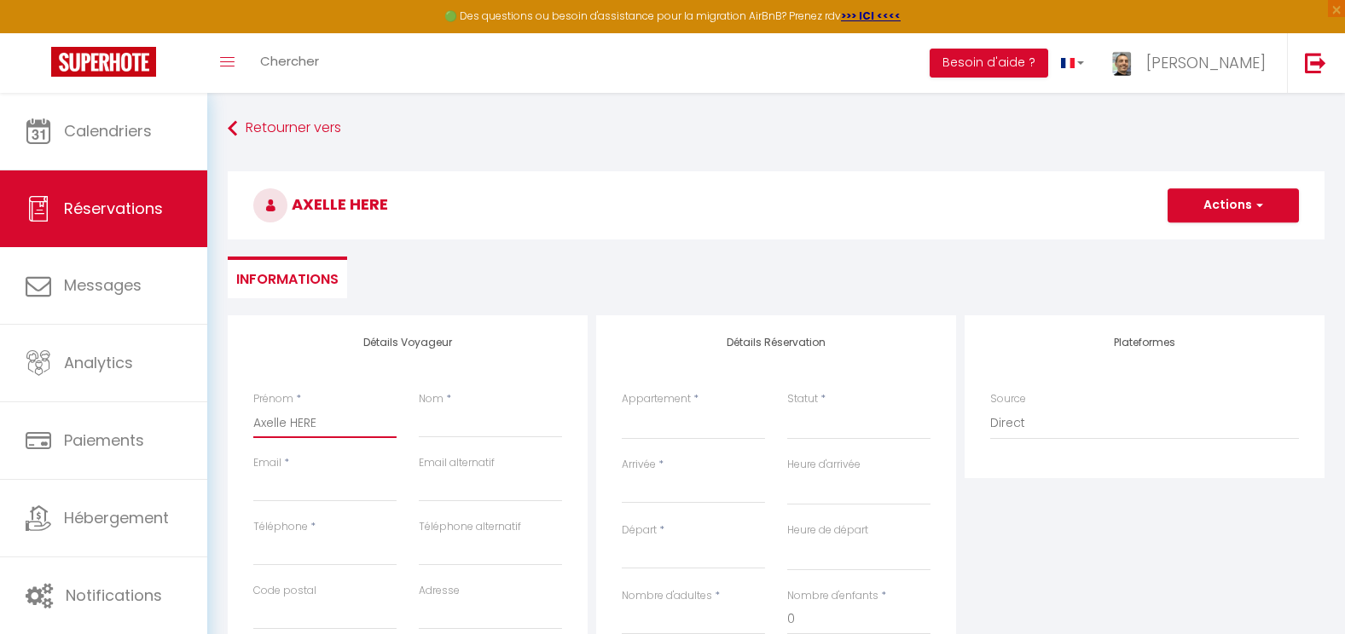
type input "Axelle HER"
select select
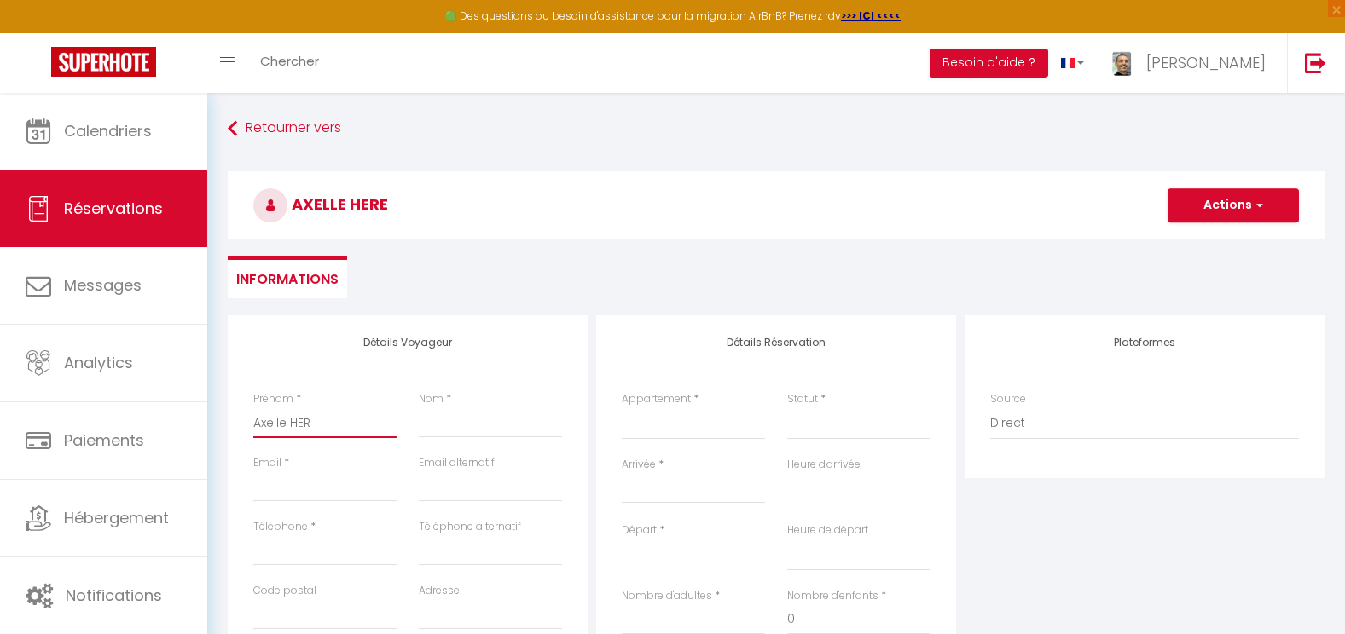
select select
checkbox input "false"
type input "Axelle HE"
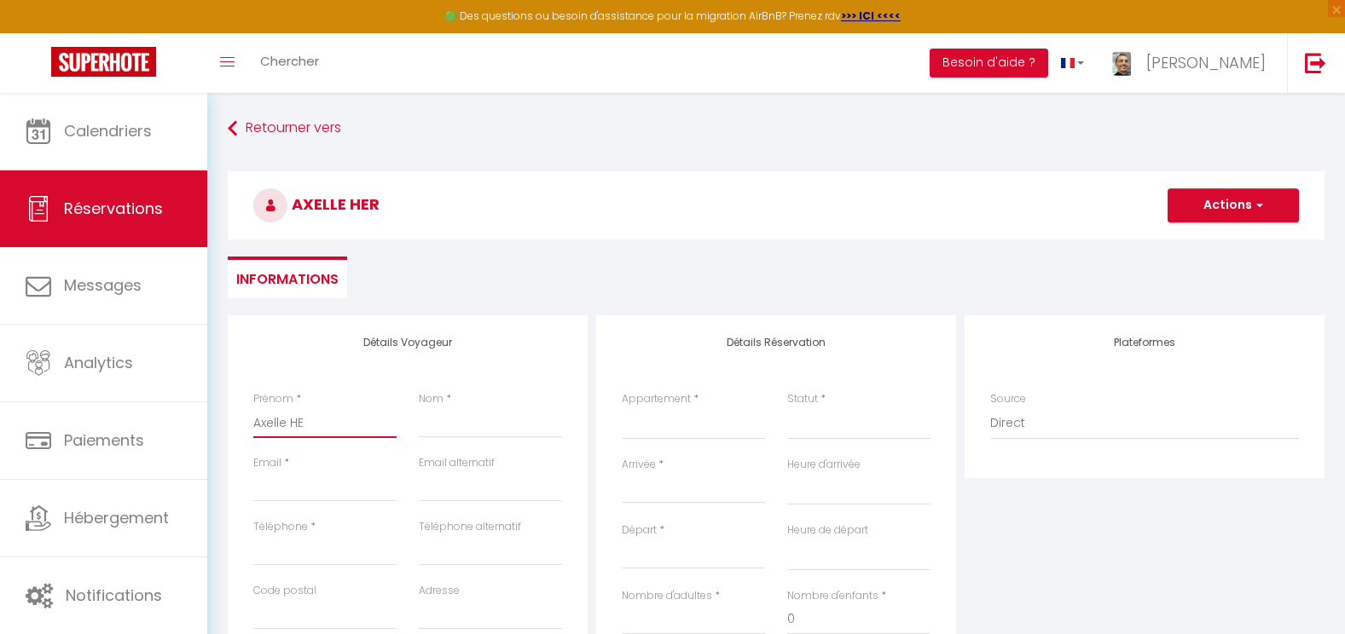
select select
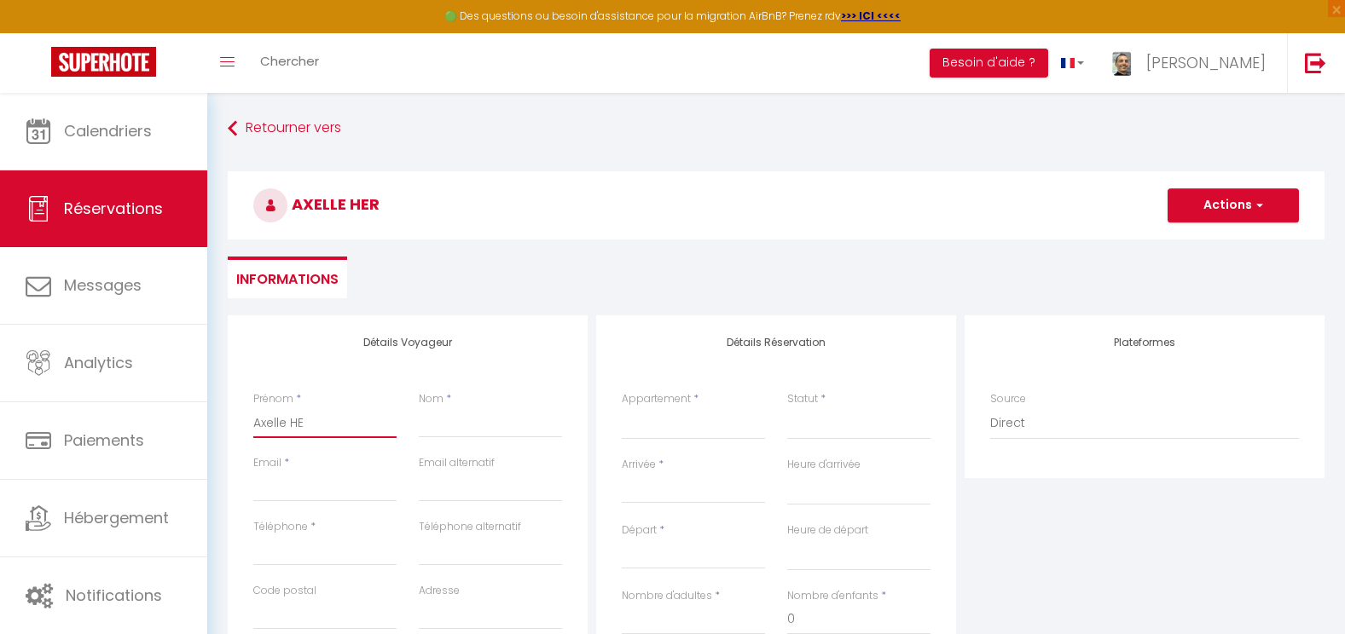
select select
checkbox input "false"
type input "[PERSON_NAME]"
select select
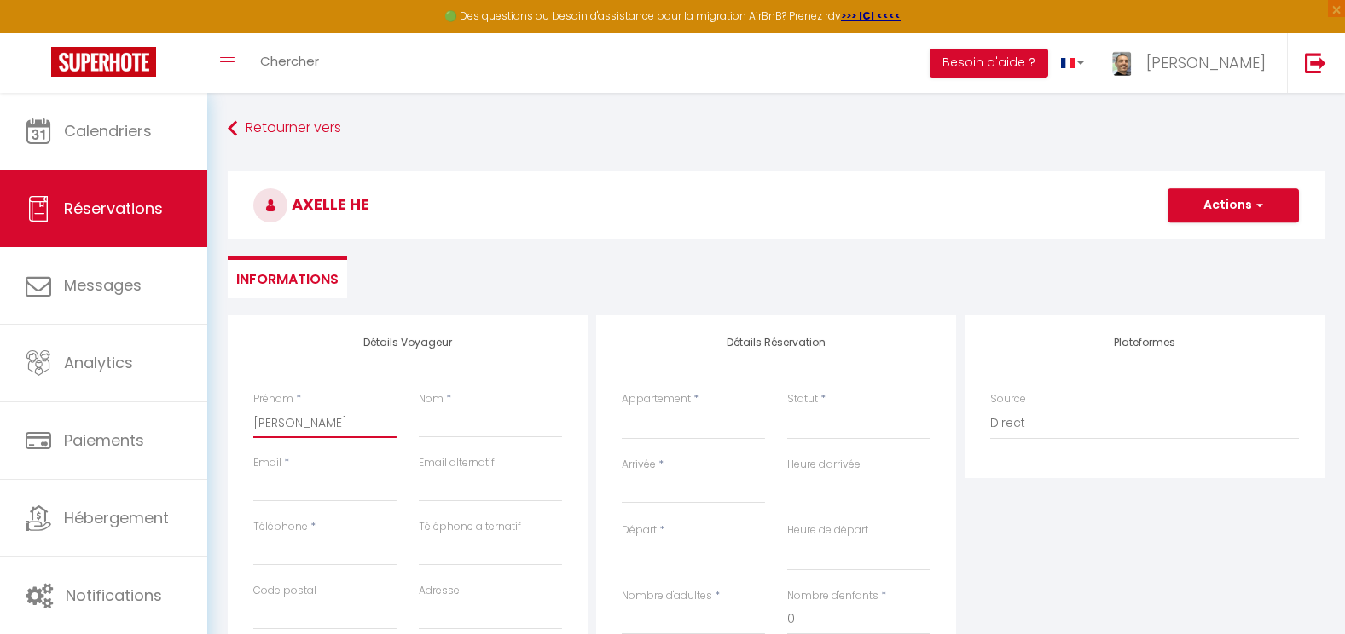
select select
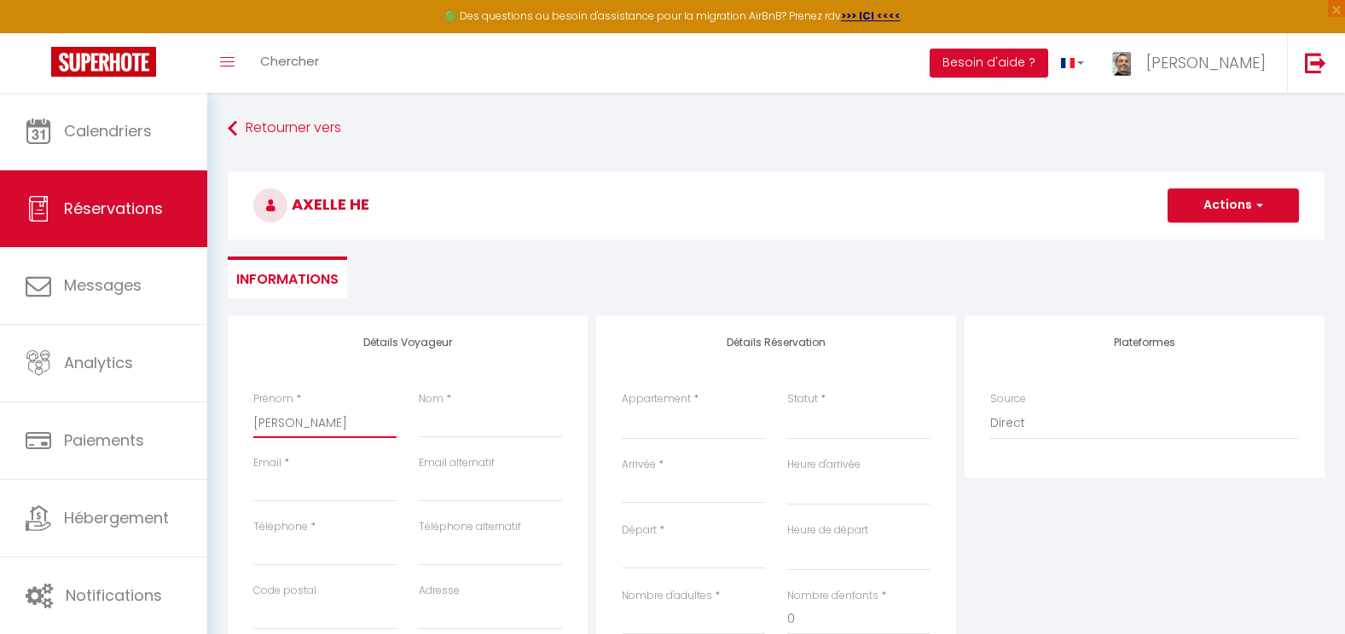
select select
checkbox input "false"
type input "Axelle"
select select
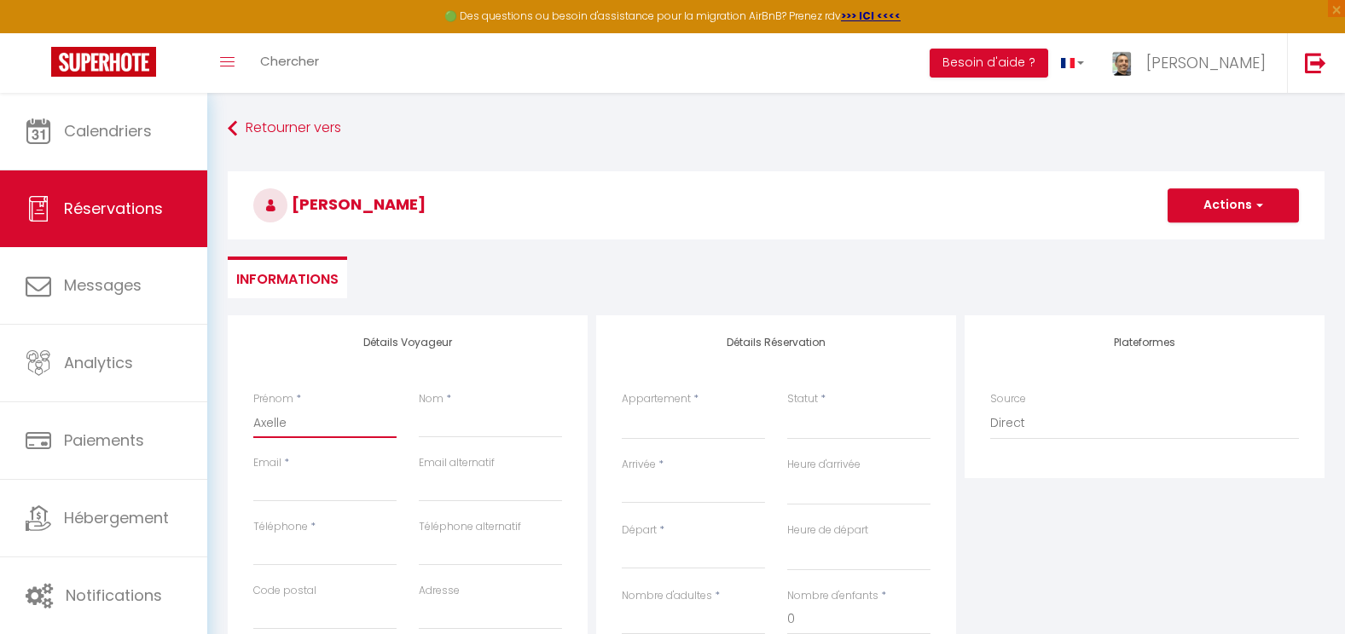
select select
click at [523, 400] on div "Nom *" at bounding box center [490, 414] width 143 height 47
click at [426, 425] on input "Nom" at bounding box center [490, 423] width 143 height 31
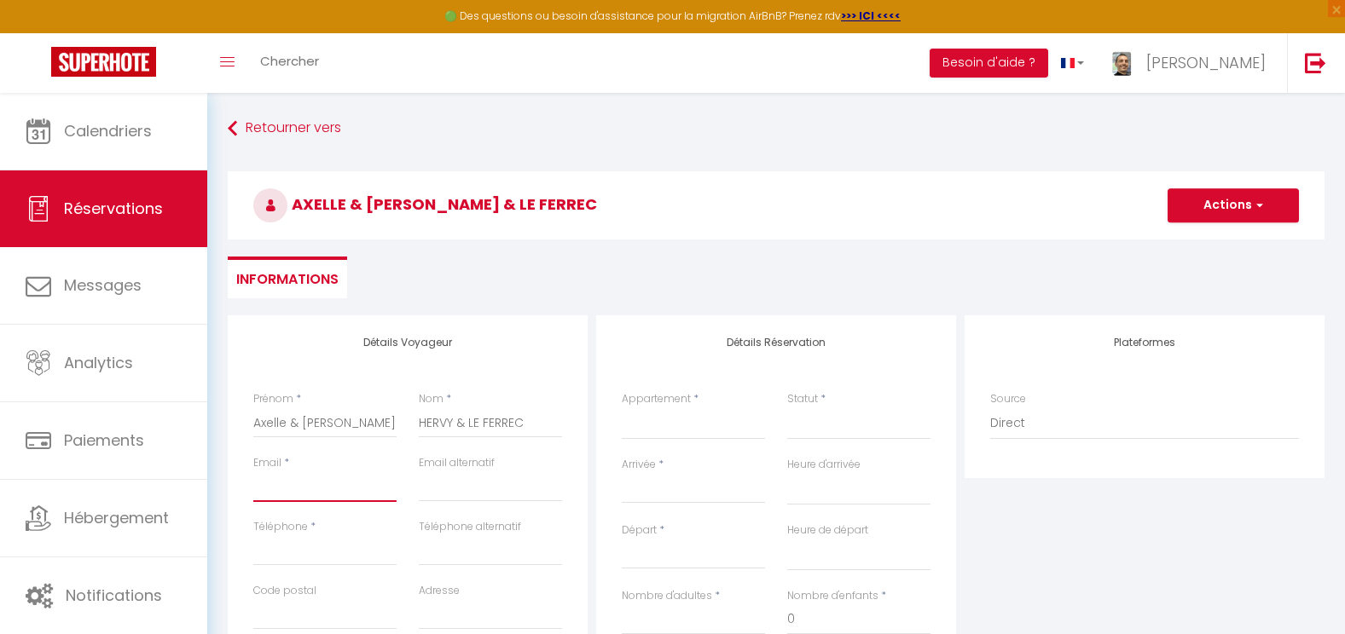
click at [323, 482] on input "Email client" at bounding box center [324, 487] width 143 height 31
click at [291, 546] on input "Téléphone" at bounding box center [324, 551] width 143 height 31
click at [287, 606] on input "Code postal" at bounding box center [324, 614] width 143 height 31
click at [429, 614] on input "Adresse" at bounding box center [490, 614] width 143 height 31
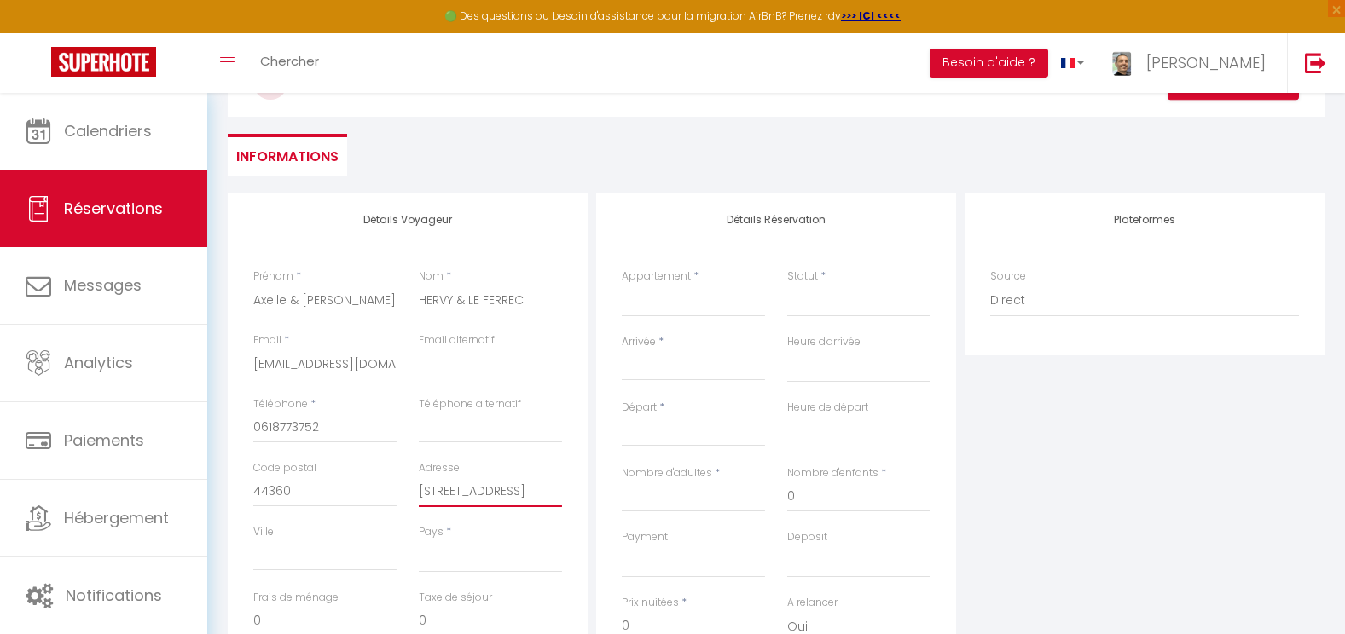
scroll to position [124, 0]
click at [272, 558] on input "Ville" at bounding box center [324, 554] width 143 height 31
click at [446, 560] on select "[GEOGRAPHIC_DATA] [GEOGRAPHIC_DATA] [GEOGRAPHIC_DATA] [GEOGRAPHIC_DATA] [GEOGRA…" at bounding box center [490, 555] width 143 height 32
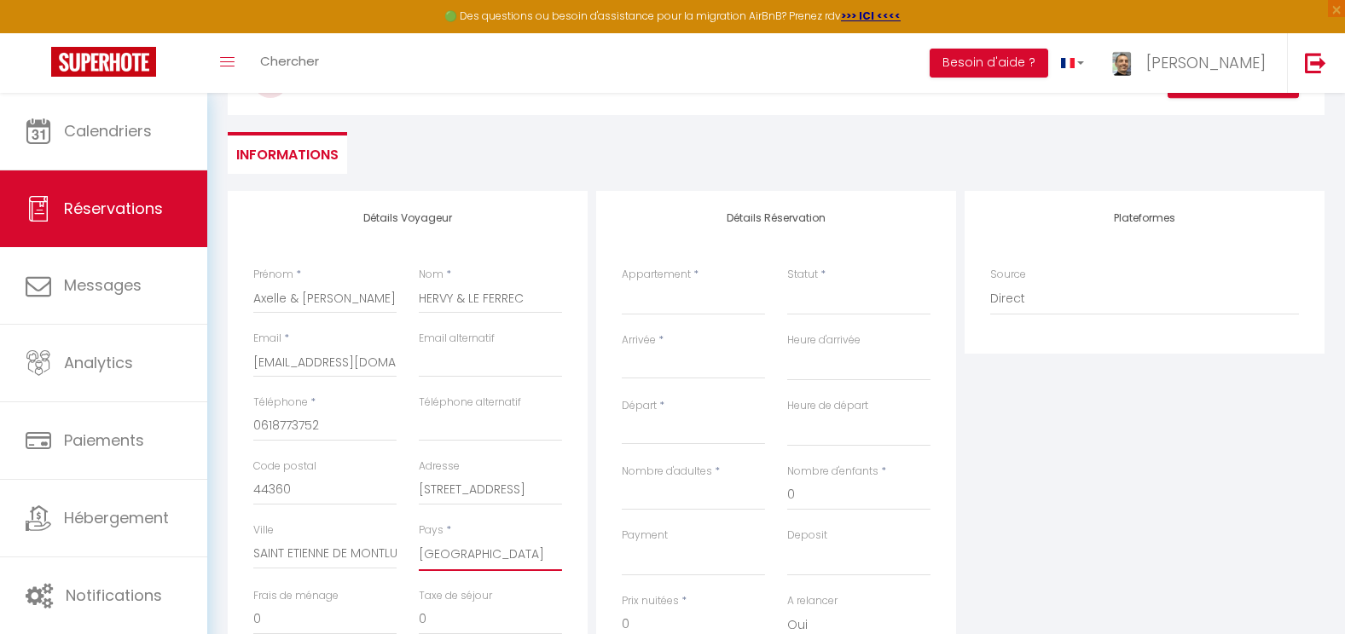
click at [419, 539] on select "[GEOGRAPHIC_DATA] [GEOGRAPHIC_DATA] [GEOGRAPHIC_DATA] [GEOGRAPHIC_DATA] [GEOGRA…" at bounding box center [490, 555] width 143 height 32
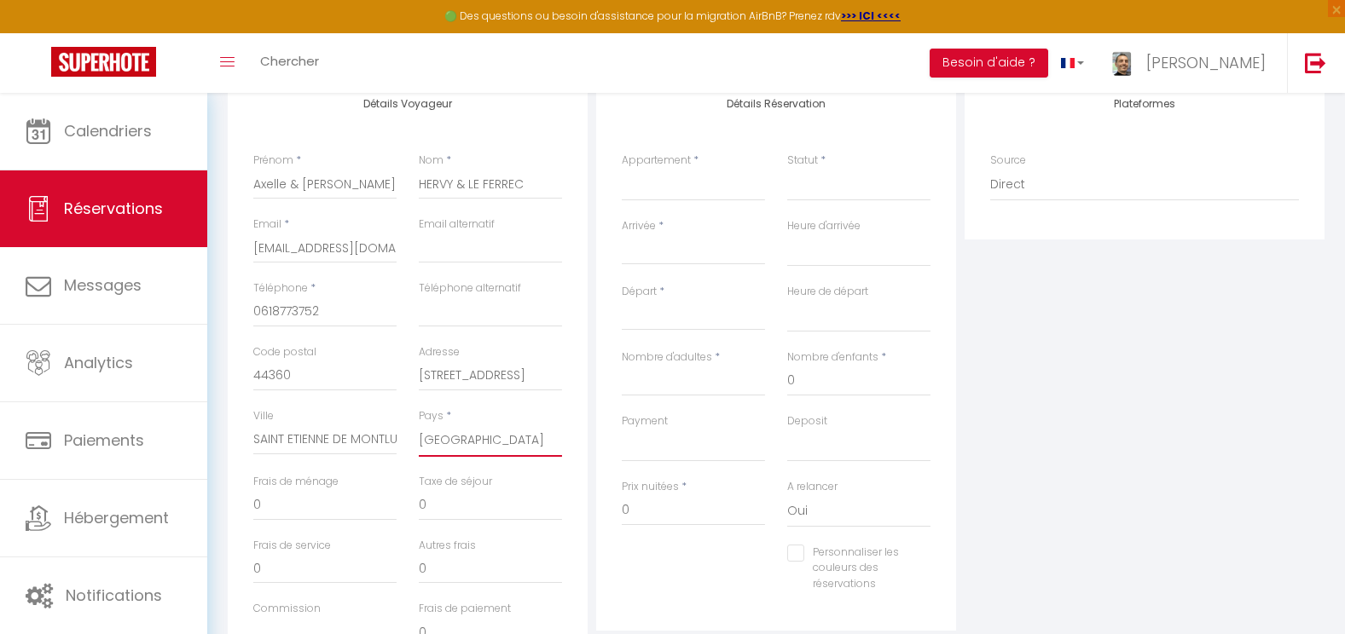
scroll to position [216, 0]
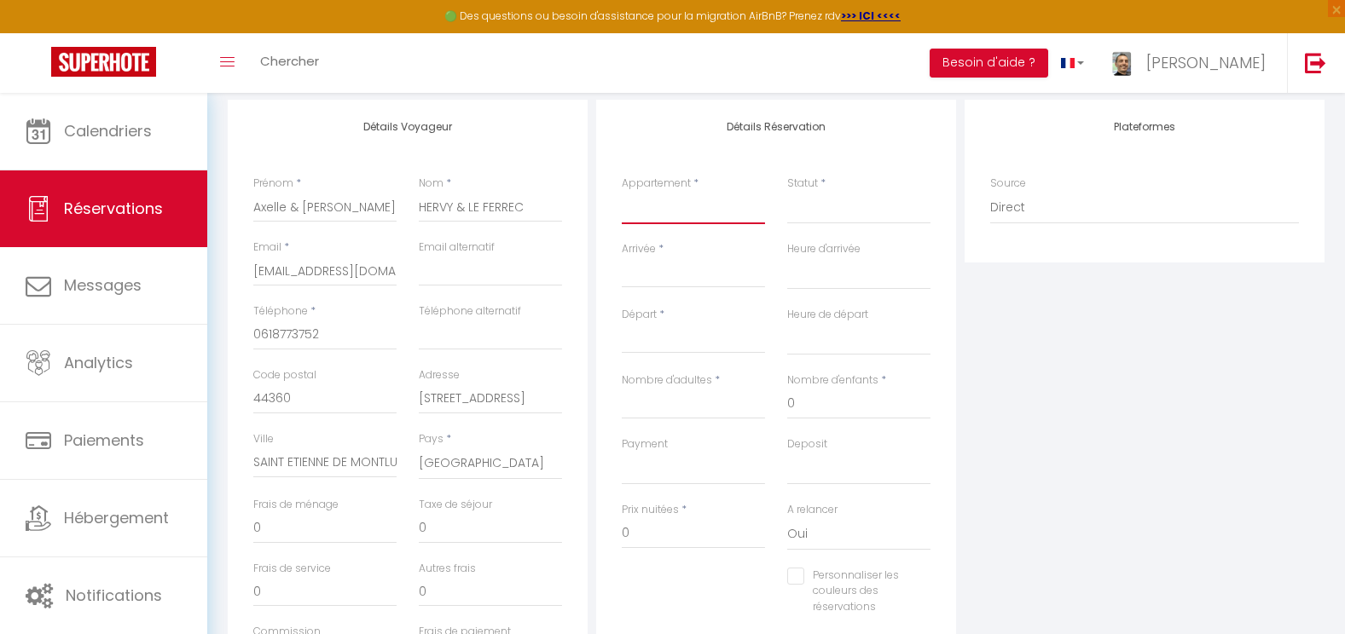
click at [687, 210] on select "Location classique maison l'été · ☀︎ Maison au calme - 5min de Cognac - 1/8 per…" at bounding box center [693, 208] width 143 height 32
click at [622, 192] on select "Location classique maison l'été · ☀︎ Maison au calme - 5min de Cognac - 1/8 per…" at bounding box center [693, 208] width 143 height 32
click at [831, 210] on select "Confirmé Non Confirmé [PERSON_NAME] par le voyageur No Show Request" at bounding box center [858, 208] width 143 height 32
click at [825, 205] on select "Confirmé Non Confirmé [PERSON_NAME] par le voyageur No Show Request" at bounding box center [858, 208] width 143 height 32
click at [823, 207] on select "Confirmé Non Confirmé [PERSON_NAME] par le voyageur No Show Request" at bounding box center [858, 208] width 143 height 32
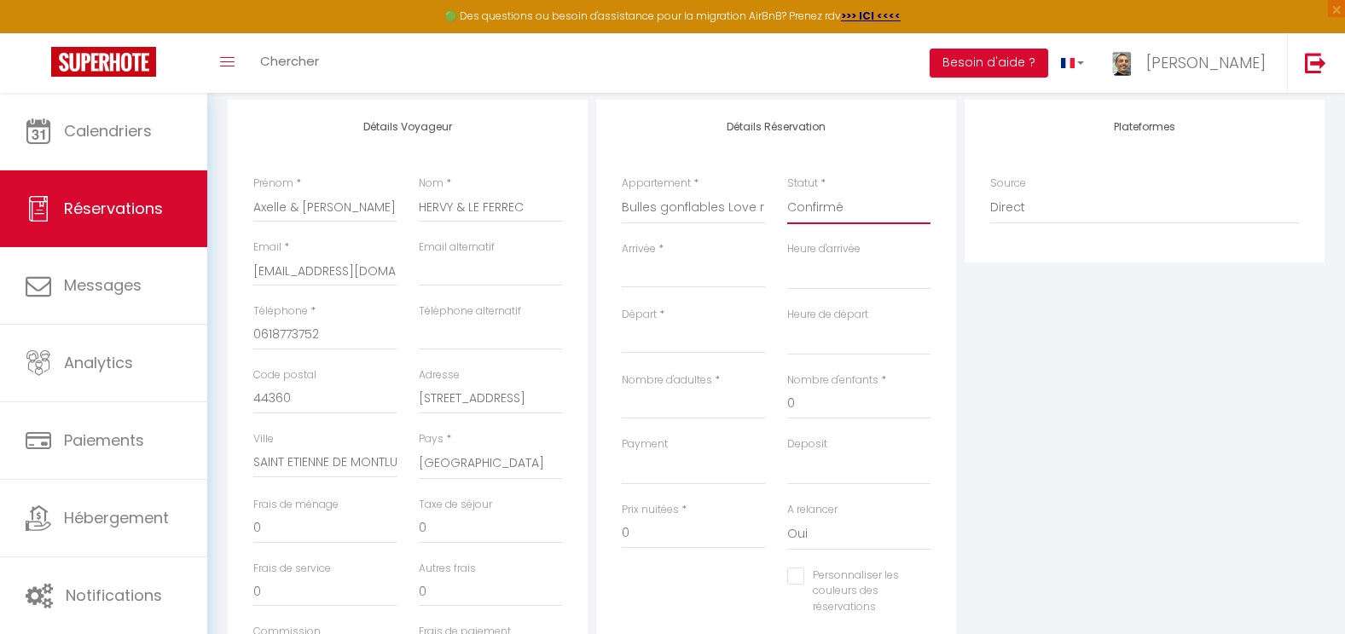
click at [787, 192] on select "Confirmé Non Confirmé [PERSON_NAME] par le voyageur No Show Request" at bounding box center [858, 208] width 143 height 32
click at [733, 266] on input "Arrivée" at bounding box center [693, 274] width 143 height 22
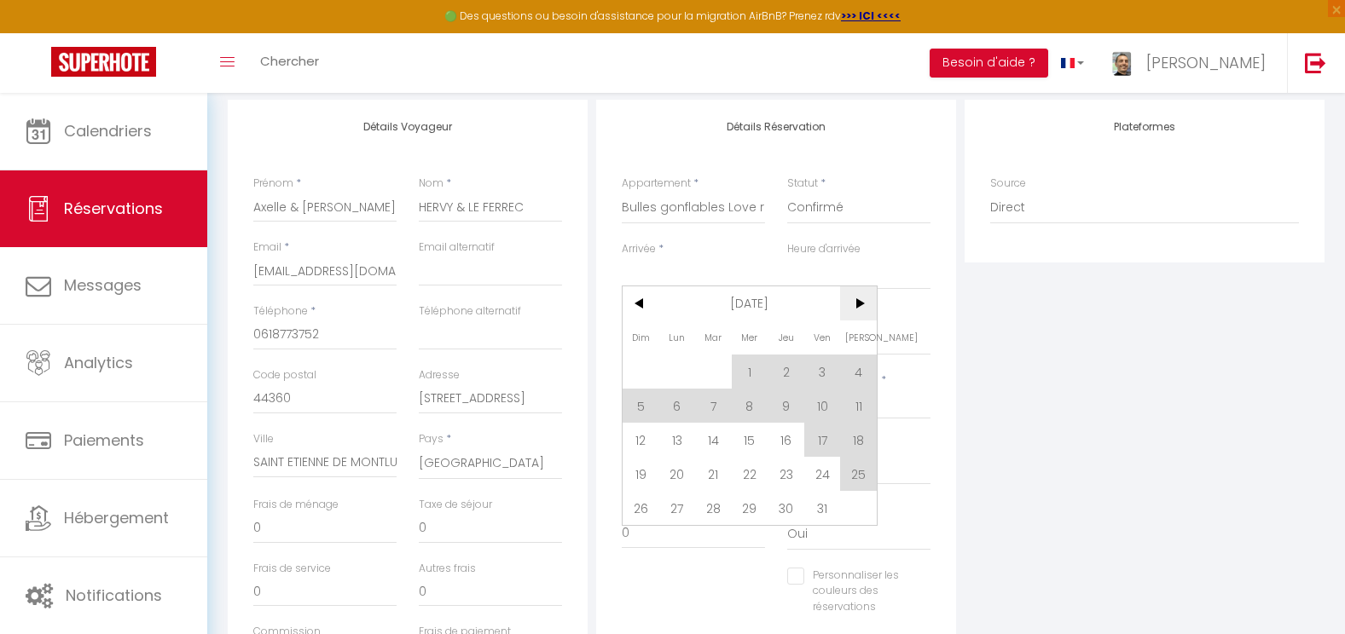
click at [855, 303] on span ">" at bounding box center [858, 304] width 37 height 34
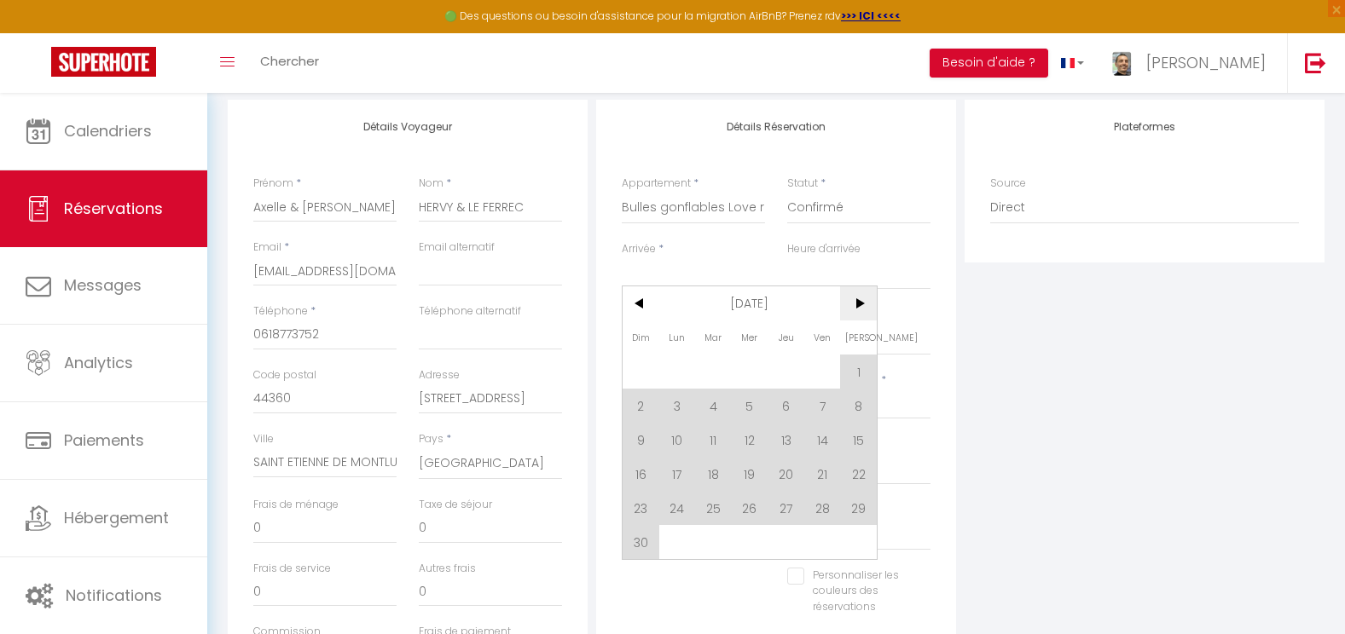
click at [855, 303] on span ">" at bounding box center [858, 304] width 37 height 34
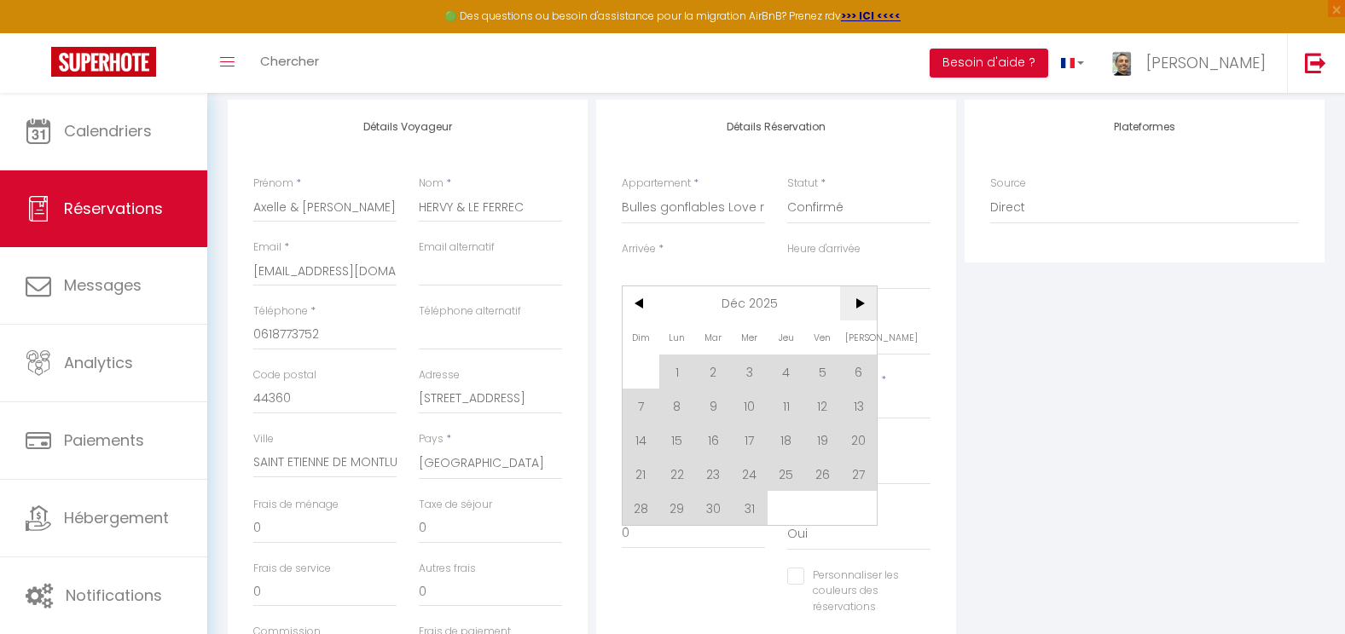
click at [855, 303] on span ">" at bounding box center [858, 304] width 37 height 34
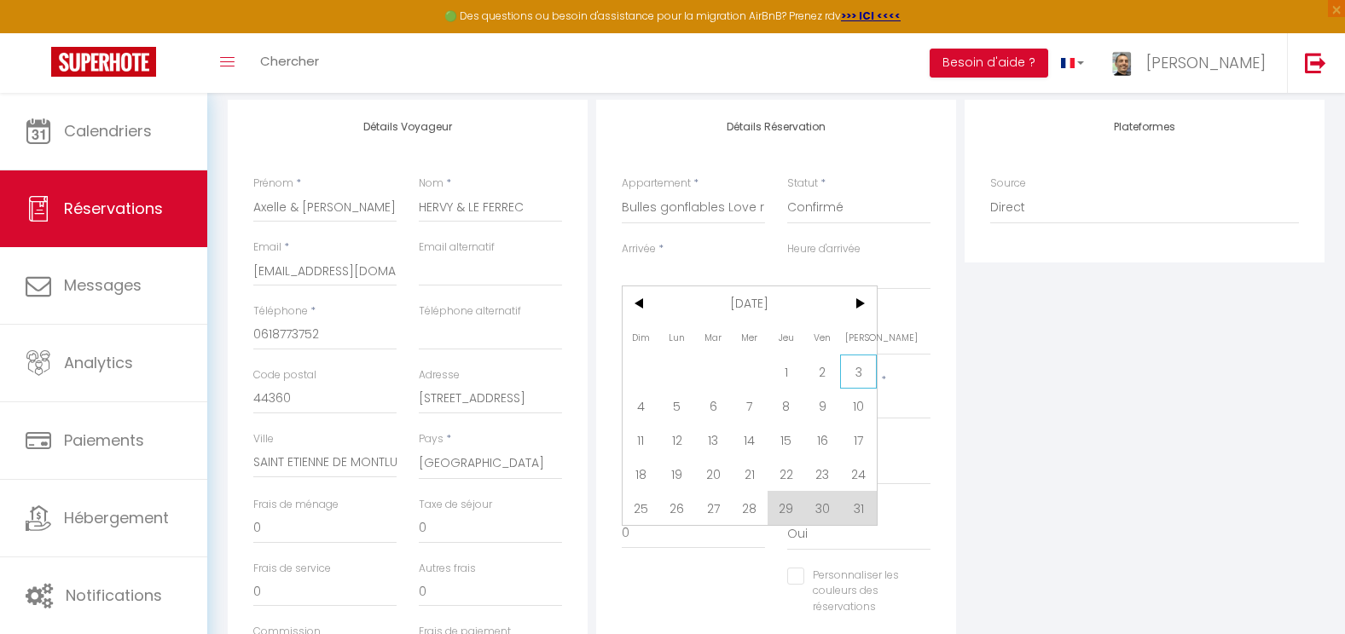
click at [856, 376] on span "3" at bounding box center [858, 372] width 37 height 34
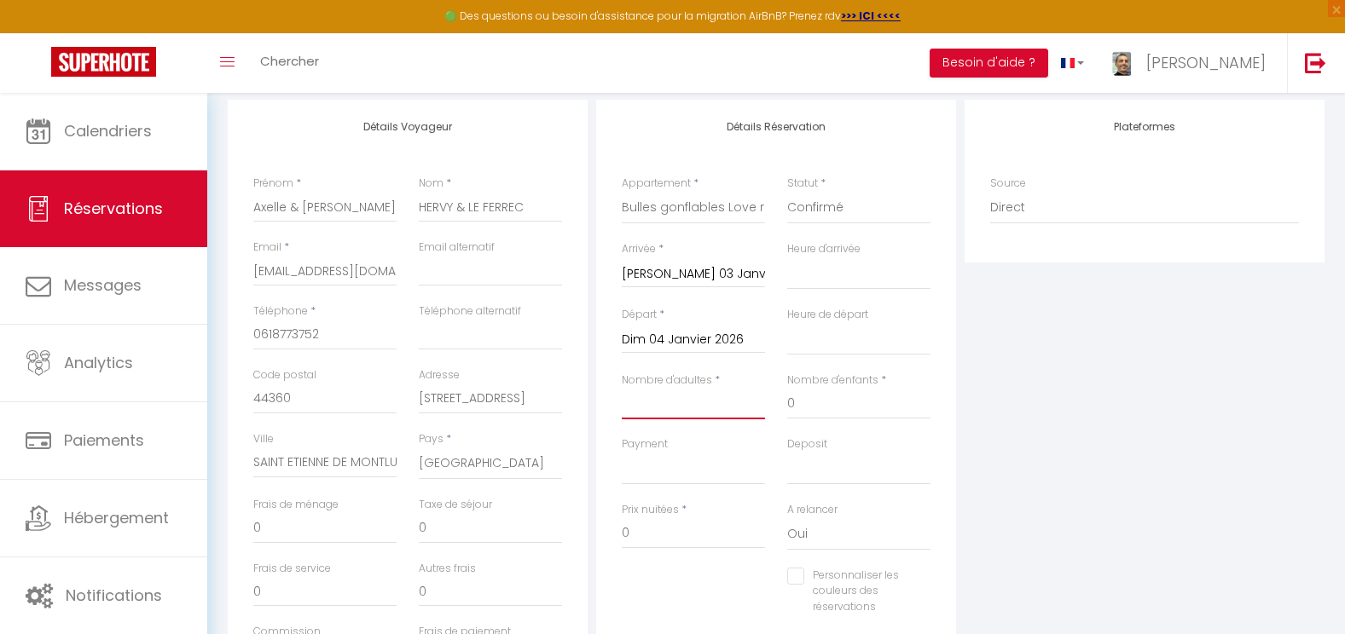
click at [699, 409] on input "Nombre d'adultes" at bounding box center [693, 404] width 143 height 31
click at [659, 470] on select "OK KO" at bounding box center [693, 469] width 143 height 32
click at [622, 453] on select "OK KO" at bounding box center [693, 469] width 143 height 32
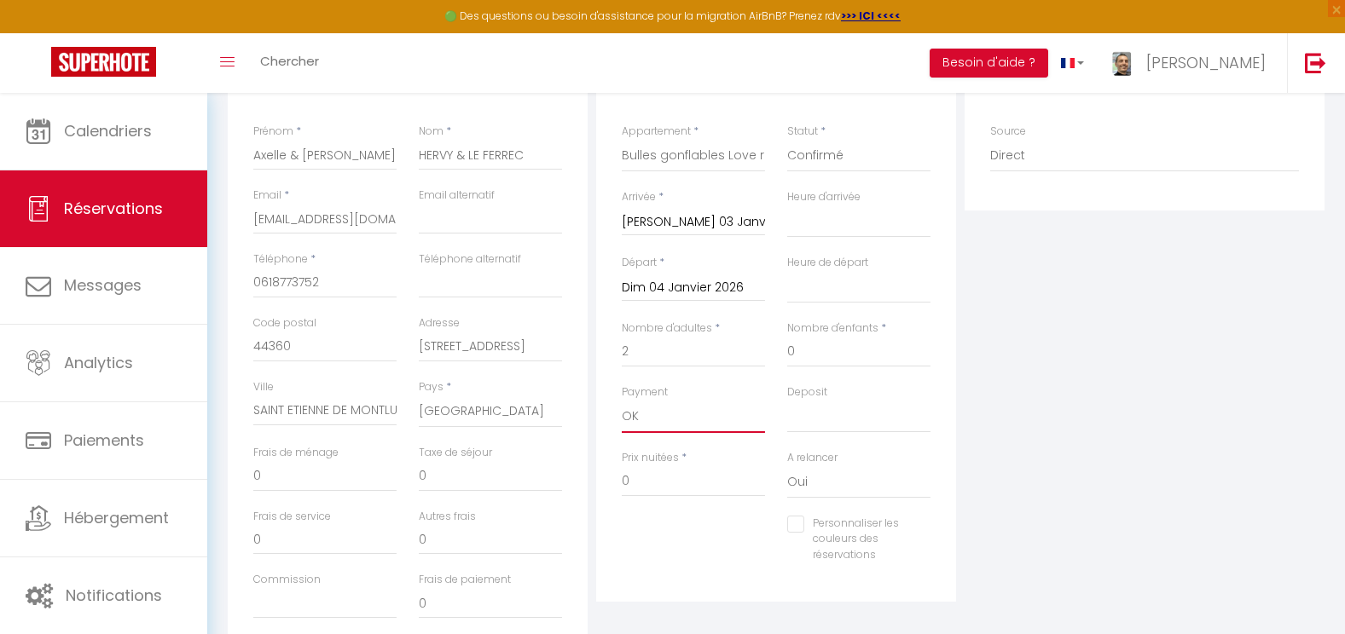
scroll to position [286, 0]
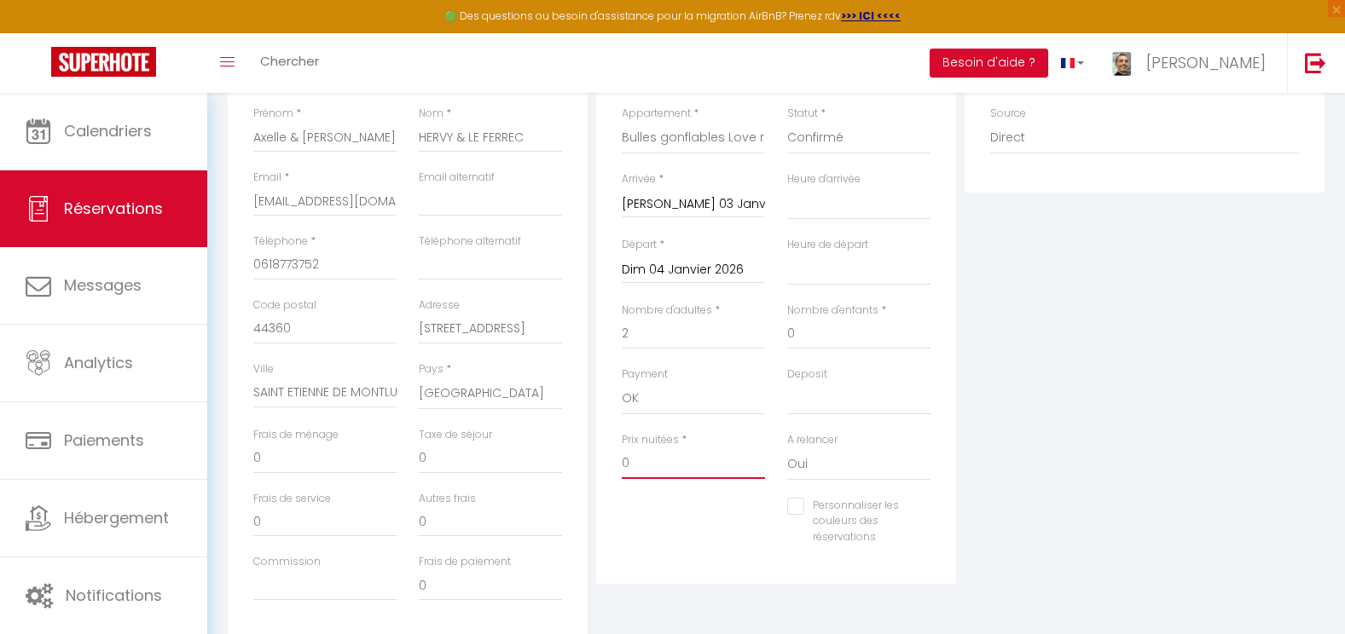
click at [640, 463] on input "0" at bounding box center [693, 464] width 143 height 31
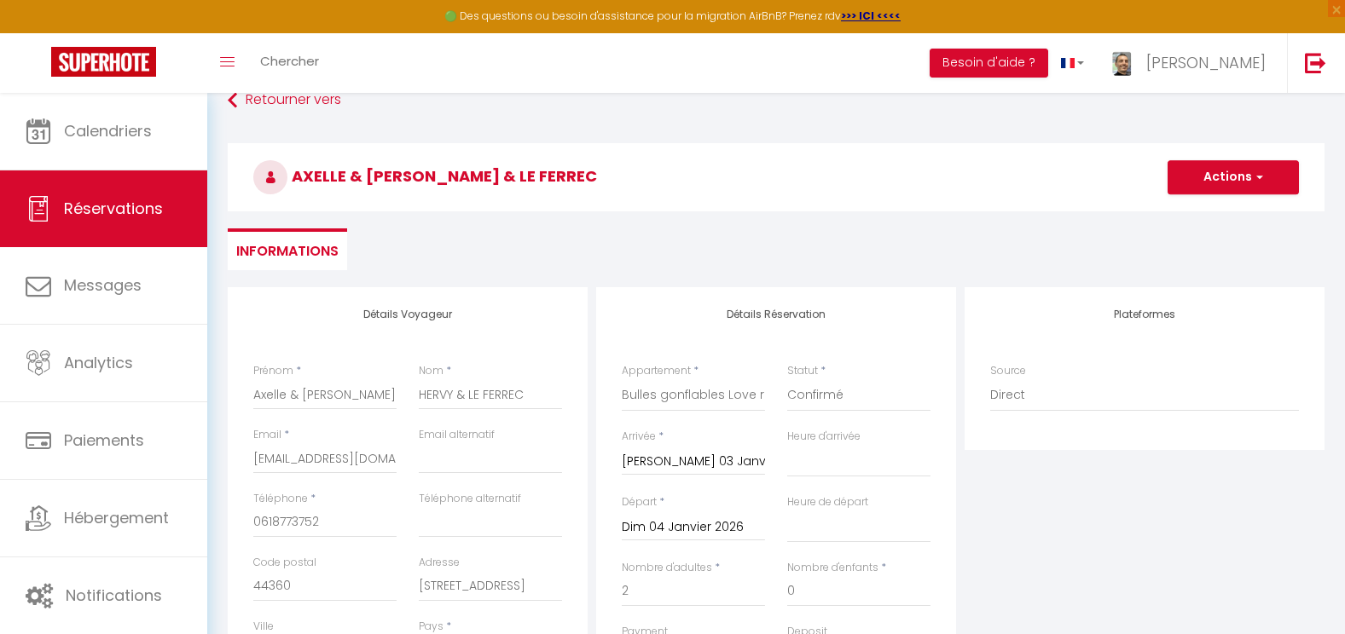
scroll to position [0, 0]
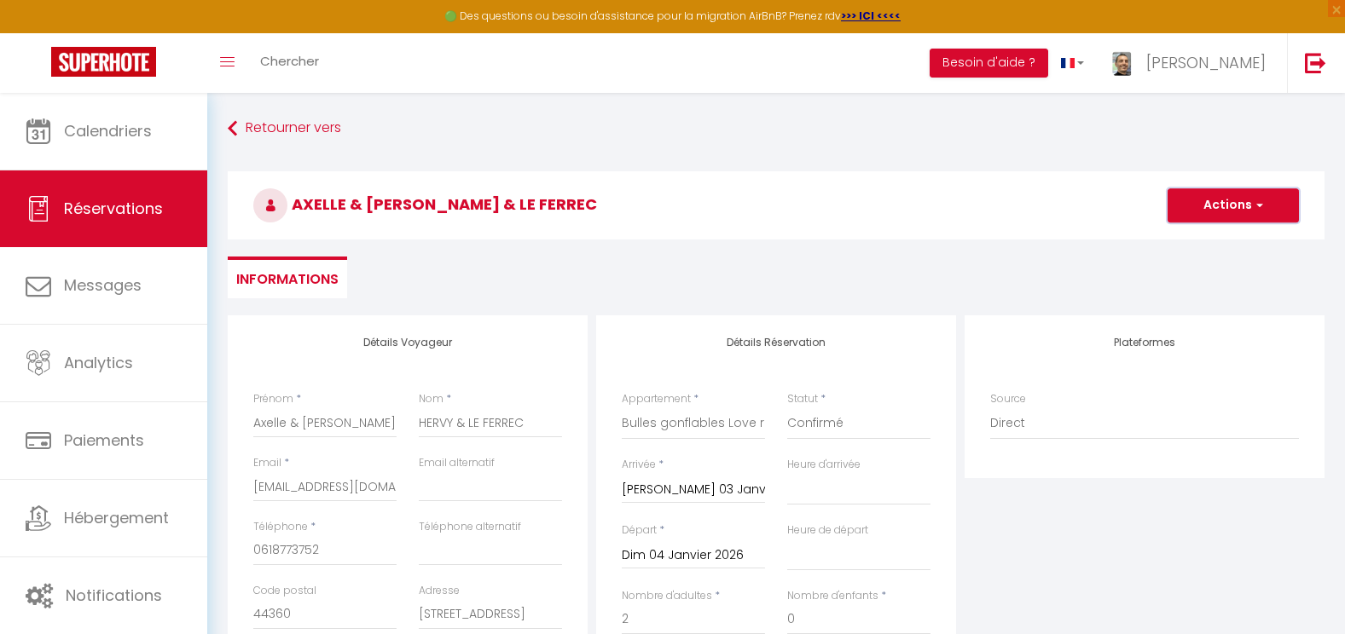
click at [1193, 206] on button "Actions" at bounding box center [1232, 205] width 131 height 34
click at [1190, 246] on link "Enregistrer" at bounding box center [1216, 243] width 135 height 22
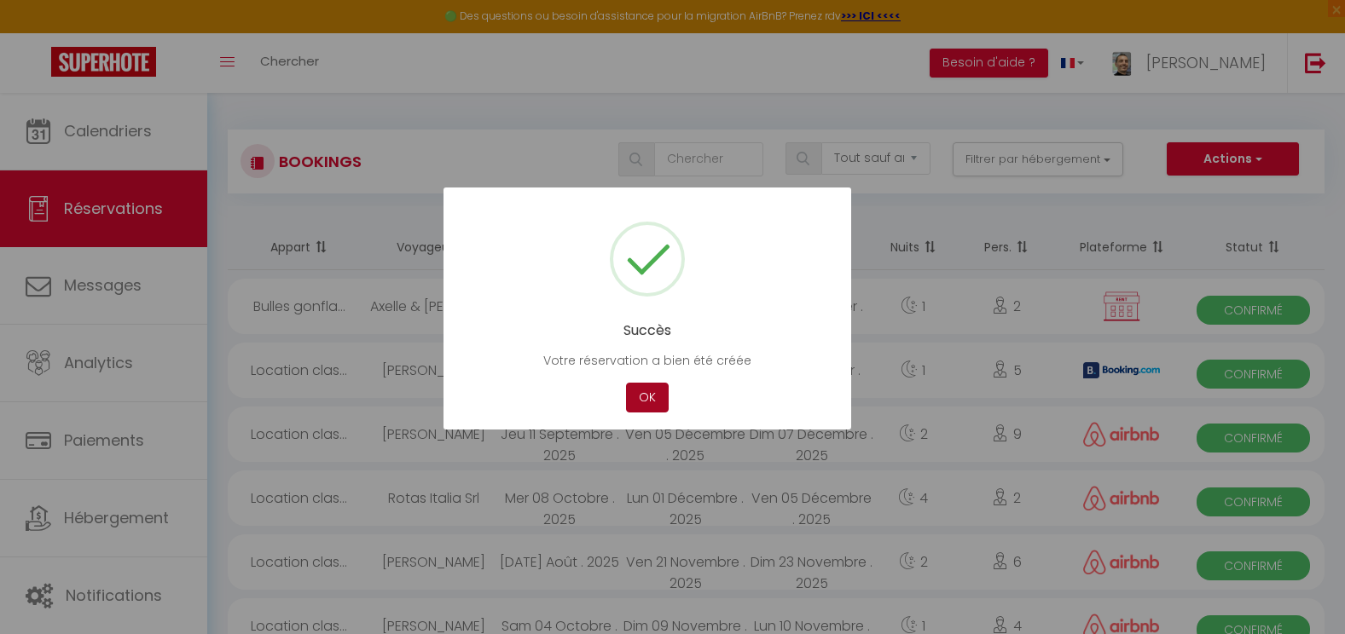
click at [631, 393] on button "OK" at bounding box center [647, 398] width 43 height 30
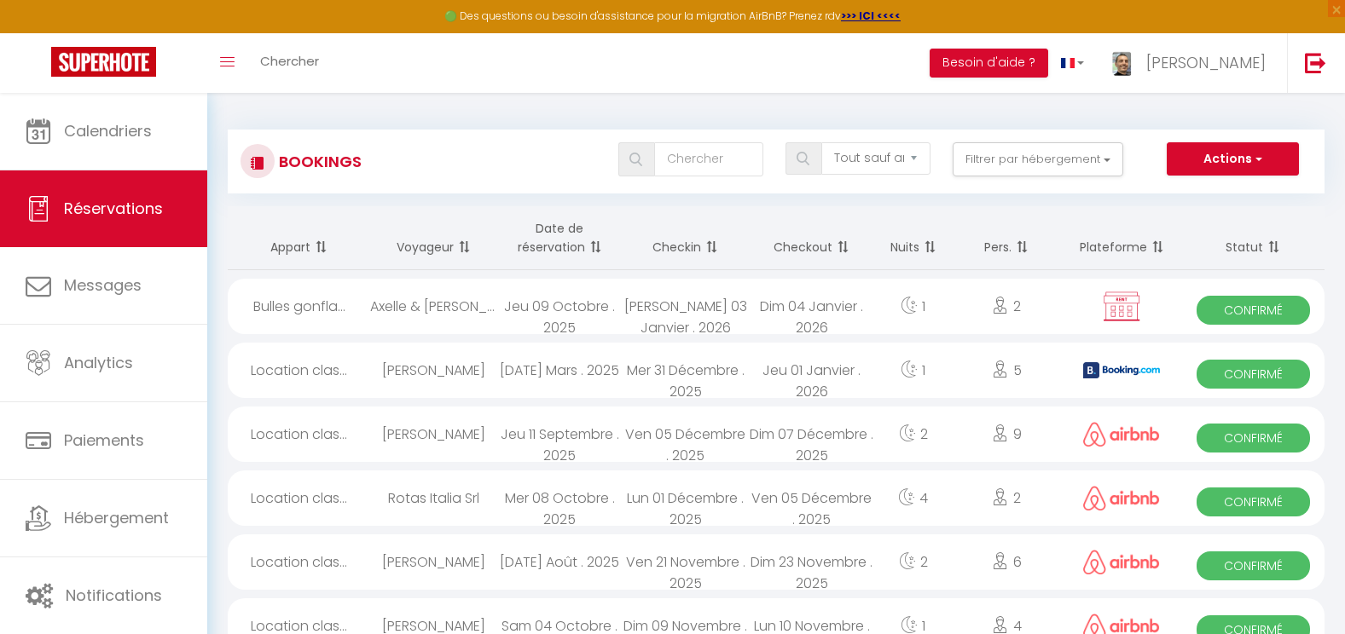
click at [761, 312] on div "Dim 04 Janvier . 2026" at bounding box center [812, 306] width 126 height 55
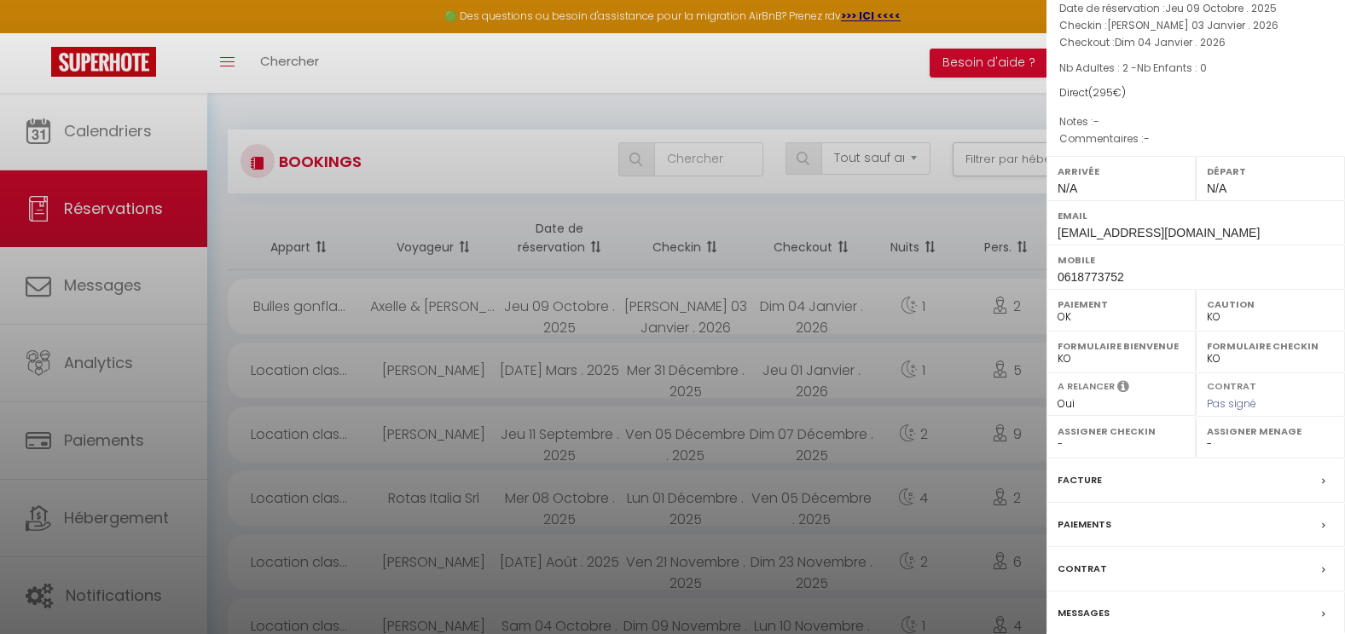
scroll to position [232, 0]
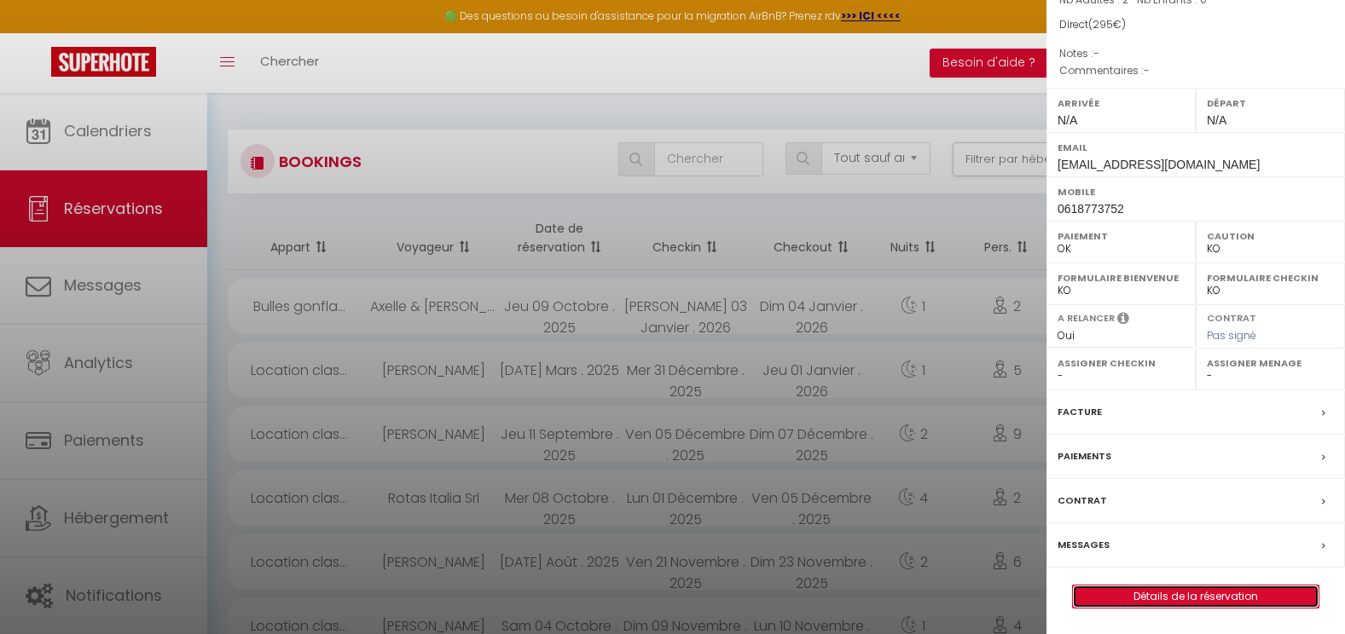
click at [1149, 600] on link "Détails de la réservation" at bounding box center [1196, 597] width 246 height 22
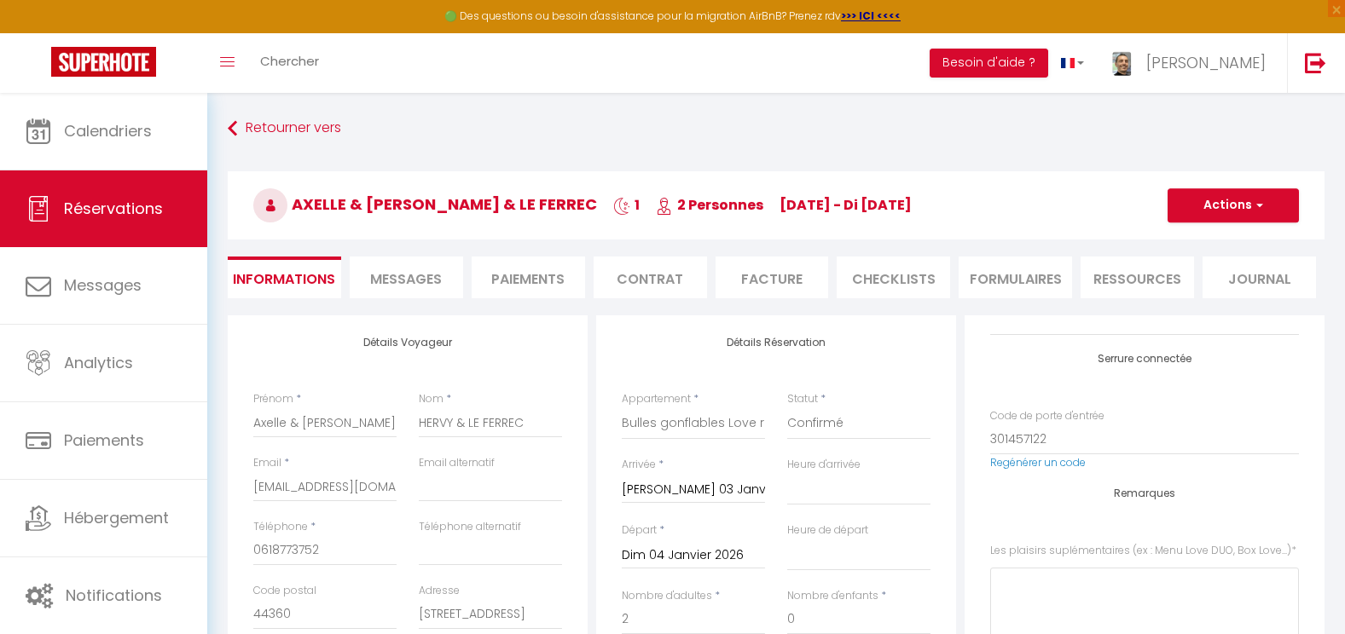
scroll to position [120, 0]
click at [1032, 583] on Love\ at bounding box center [1144, 619] width 309 height 103
click at [1223, 211] on button "Actions" at bounding box center [1232, 205] width 131 height 34
click at [1219, 242] on link "Enregistrer" at bounding box center [1216, 243] width 135 height 22
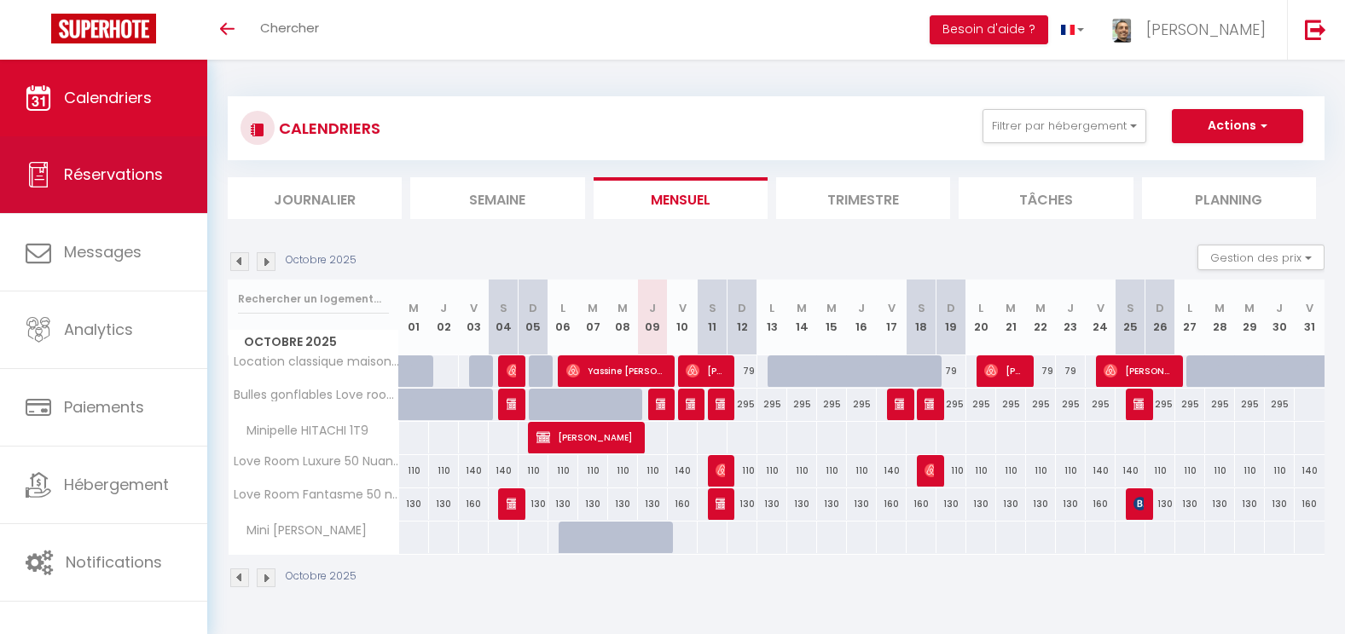
click at [78, 177] on span "Réservations" at bounding box center [113, 174] width 99 height 21
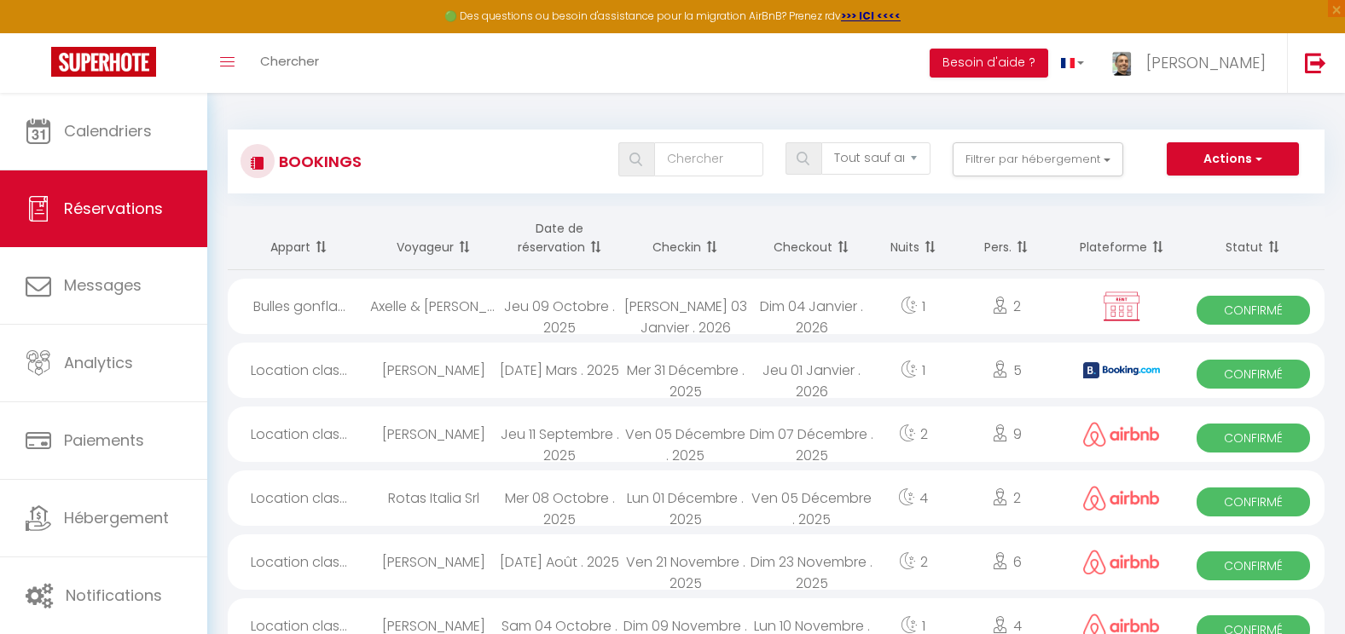
click at [836, 315] on div "Dim 04 Janvier . 2026" at bounding box center [812, 306] width 126 height 55
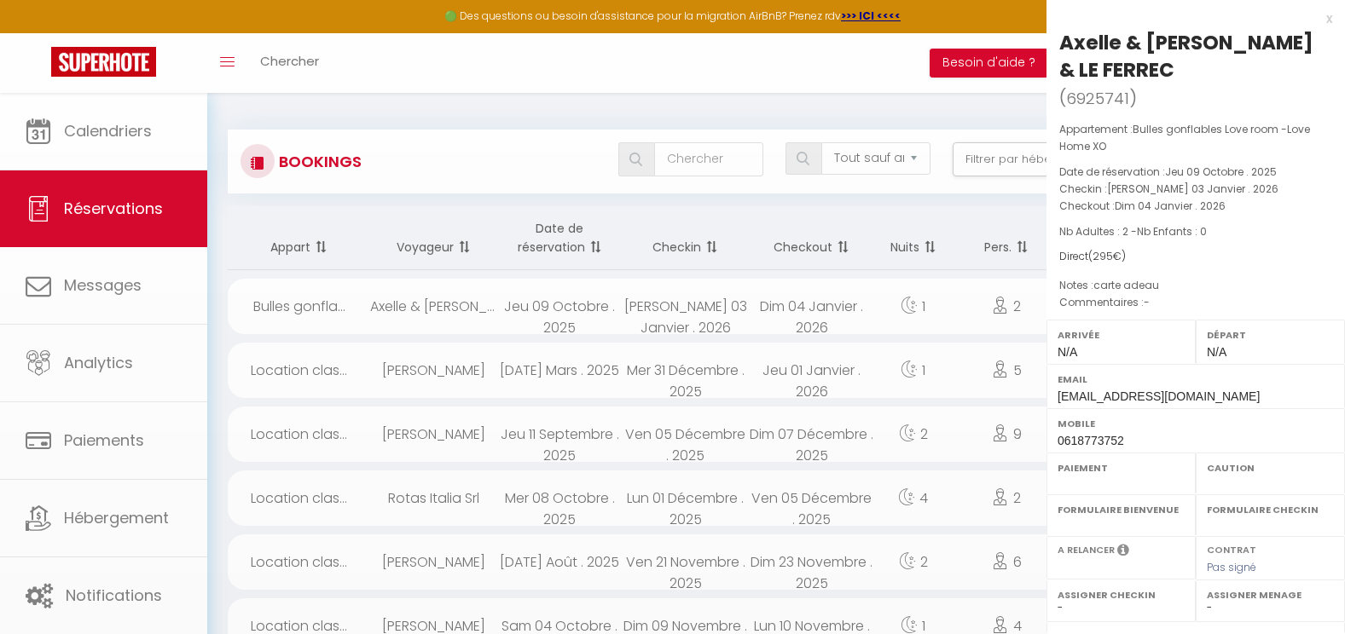
select select "OK"
select select "KO"
select select "0"
select select "1"
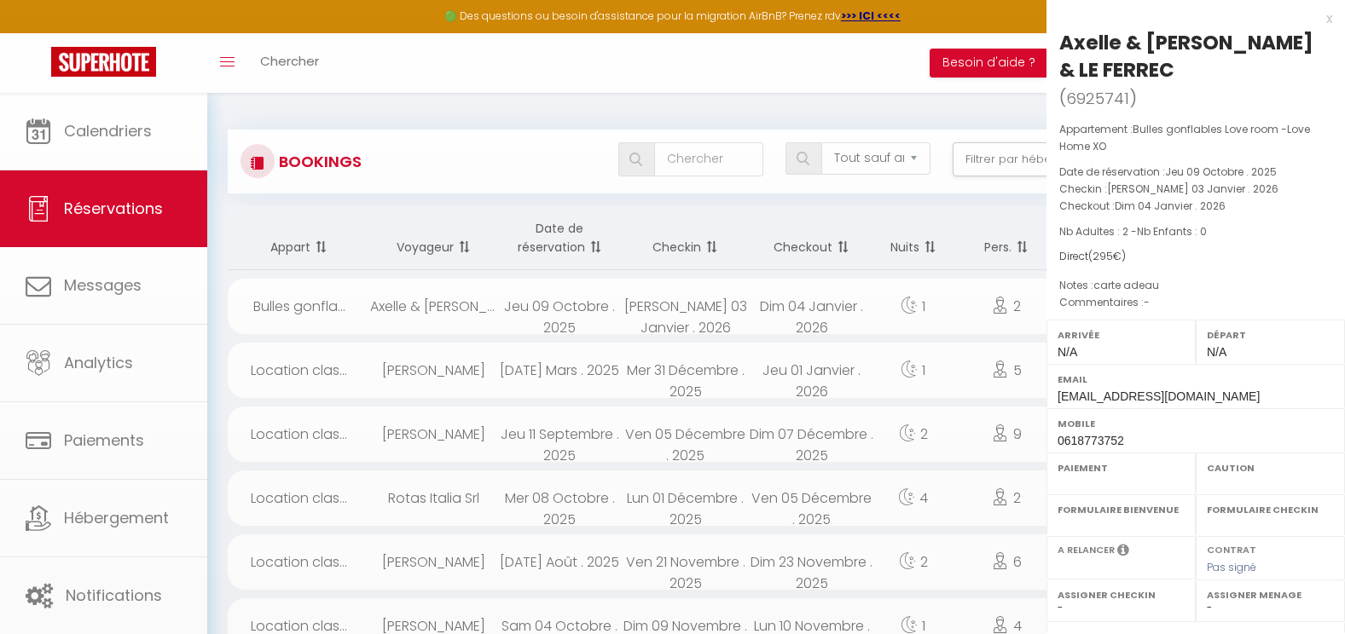
select select
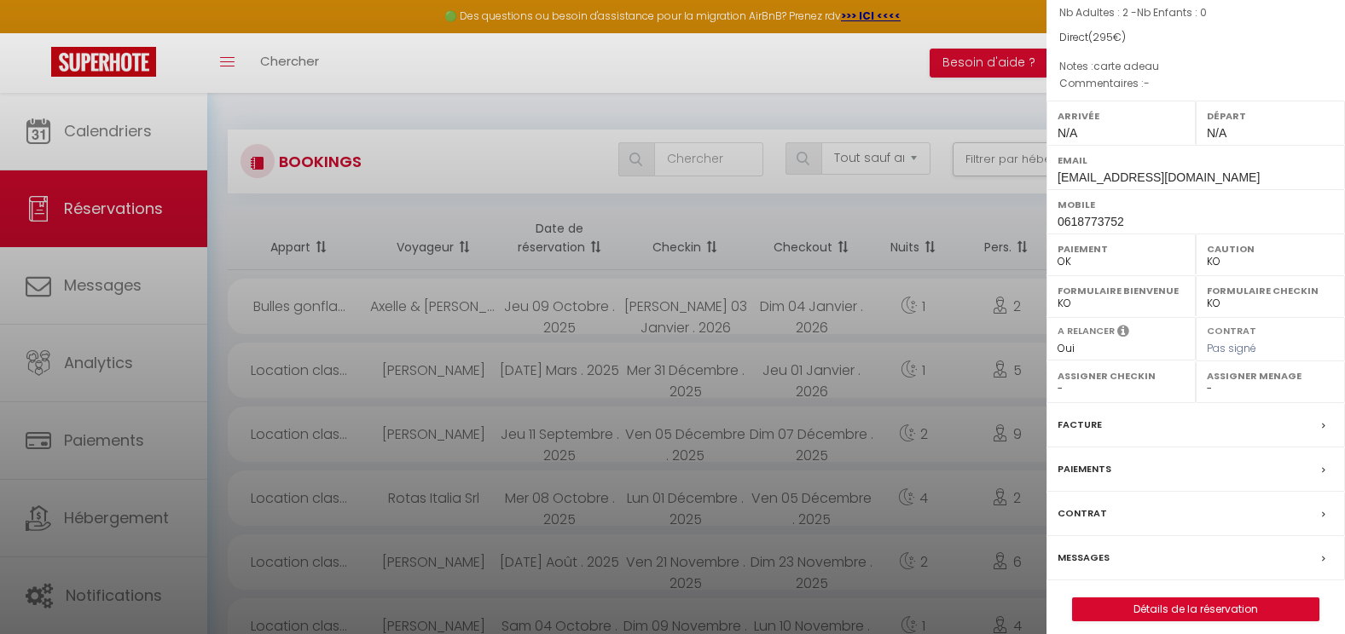
scroll to position [226, 0]
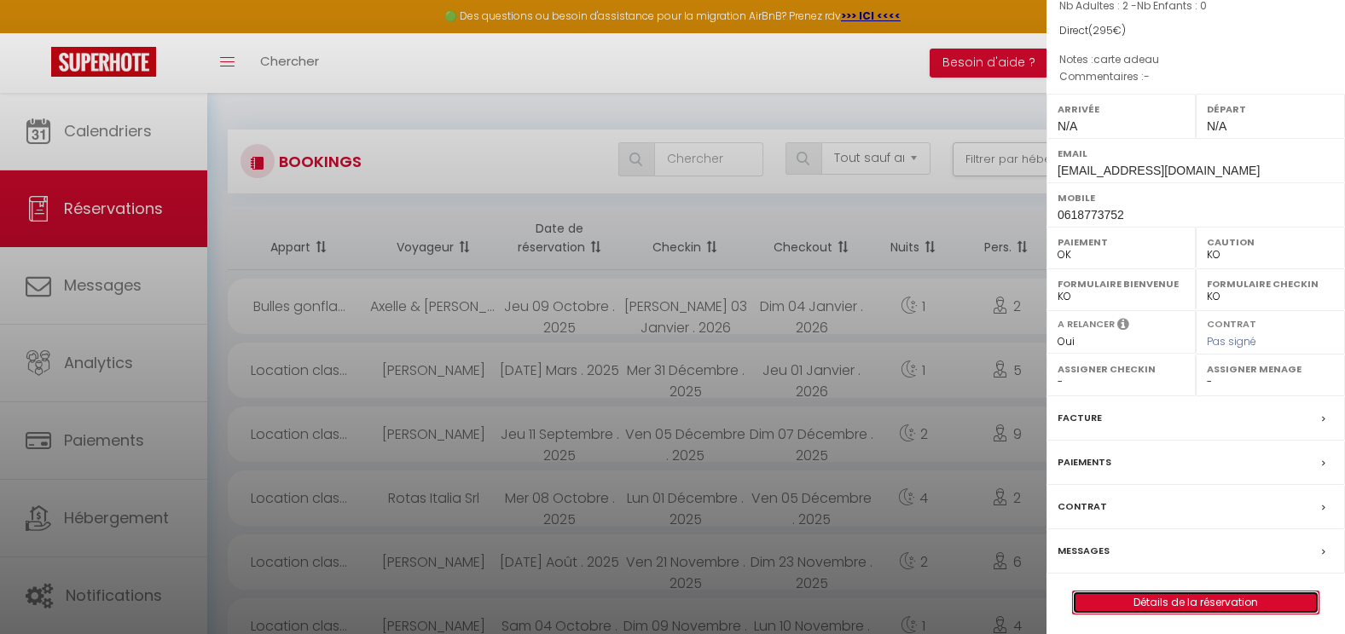
click at [1152, 606] on link "Détails de la réservation" at bounding box center [1196, 603] width 246 height 22
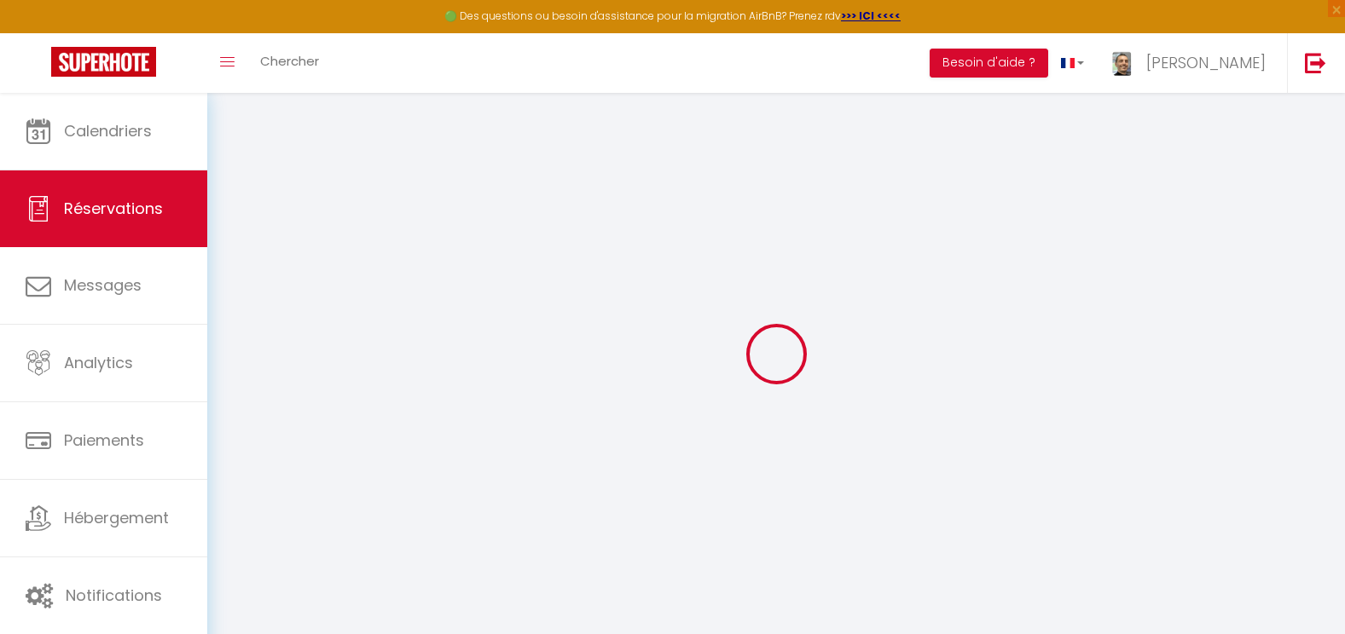
select select
checkbox input "false"
select select
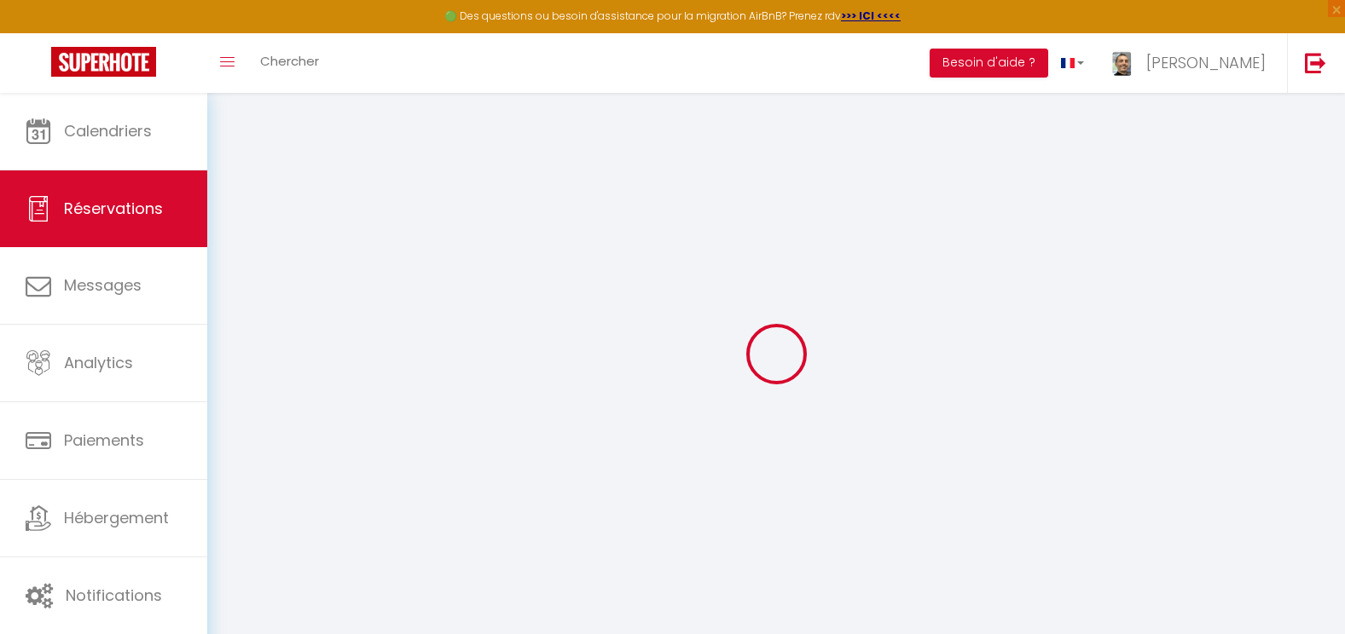
checkbox input "false"
type Love\ "carte adeau"
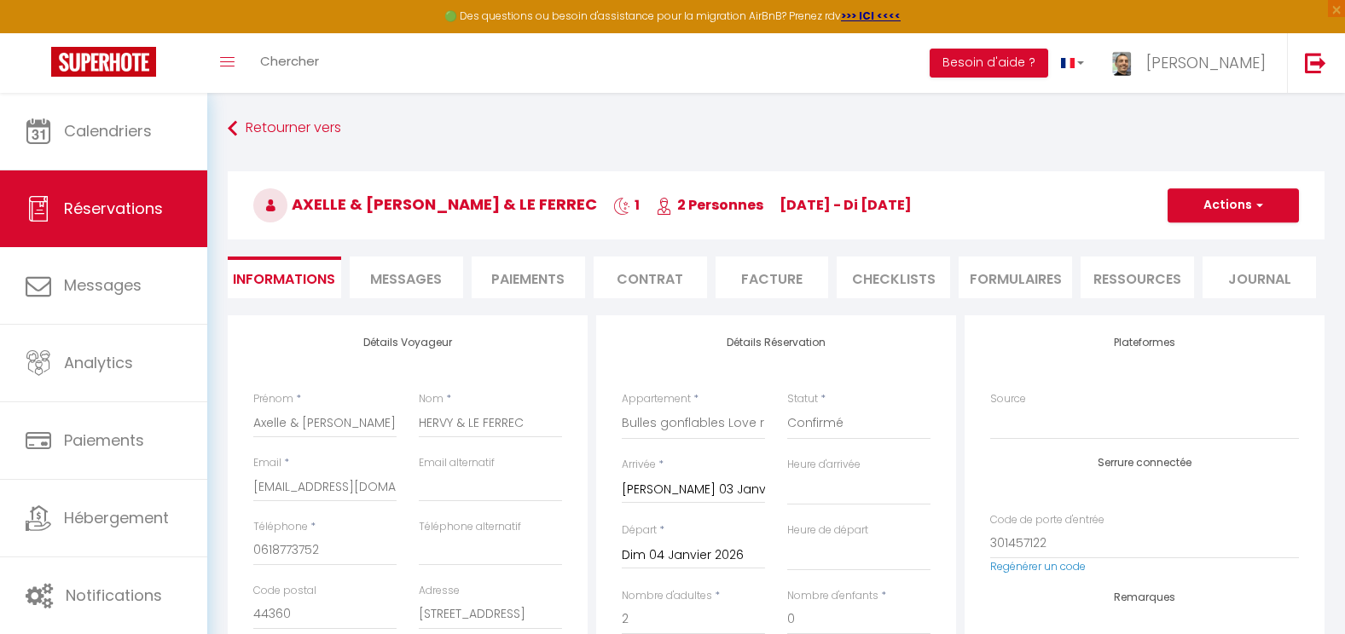
select select
checkbox input "false"
select select
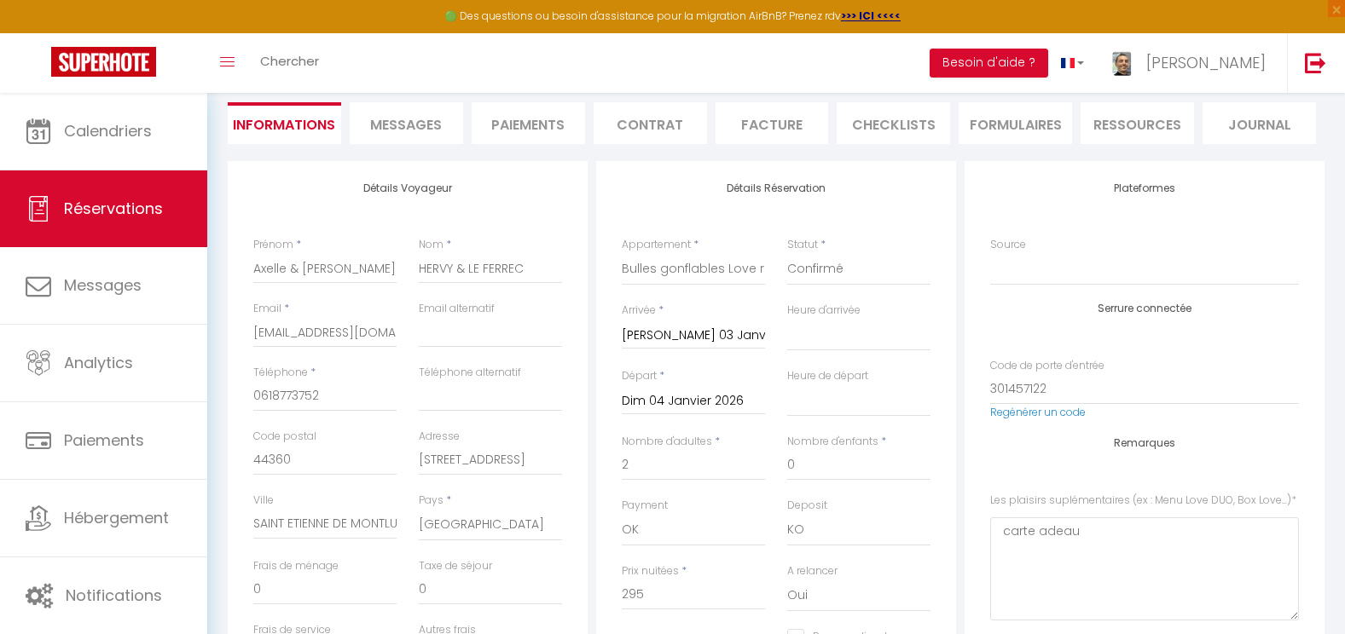
scroll to position [200, 0]
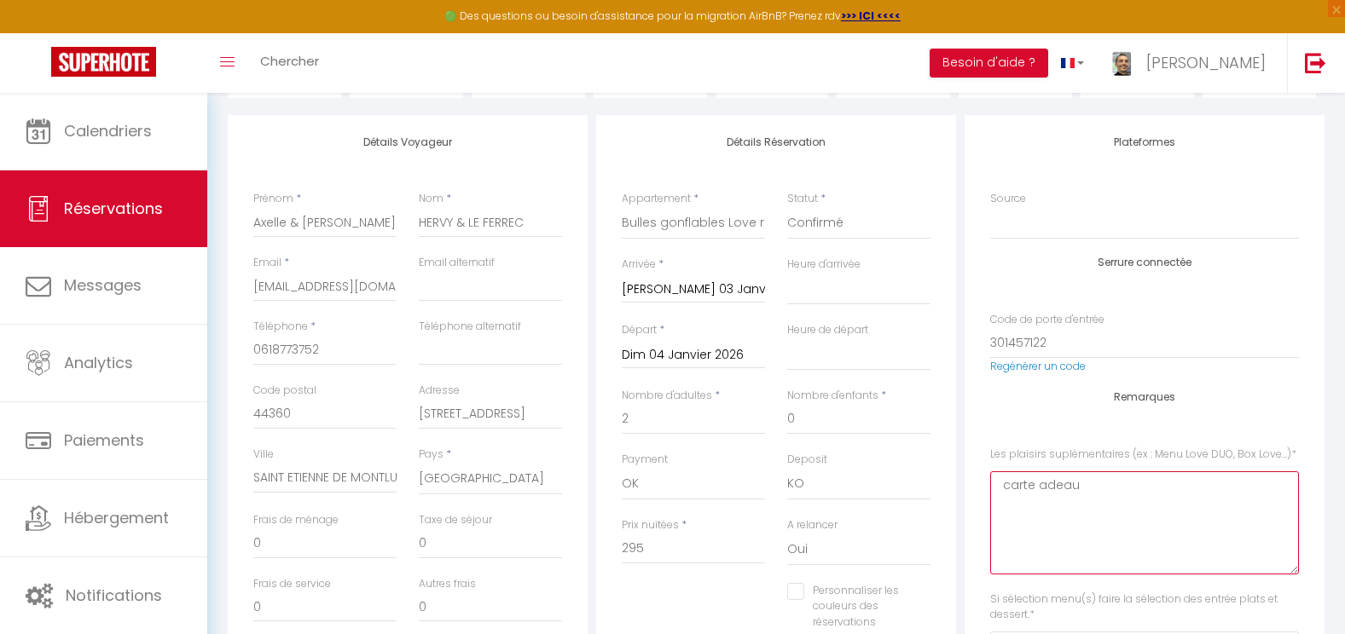
click at [1039, 502] on Love\ "carte adeau" at bounding box center [1144, 523] width 309 height 103
click at [1113, 500] on Love\ "carte cadeau" at bounding box center [1144, 523] width 309 height 103
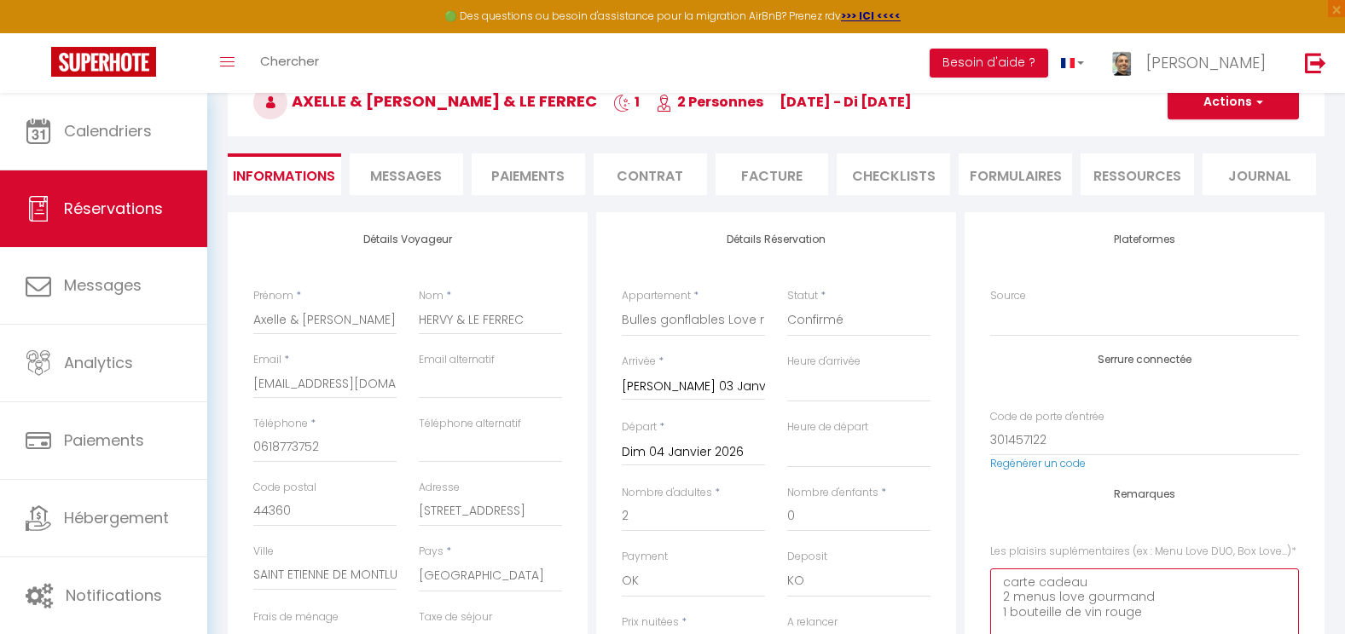
scroll to position [96, 0]
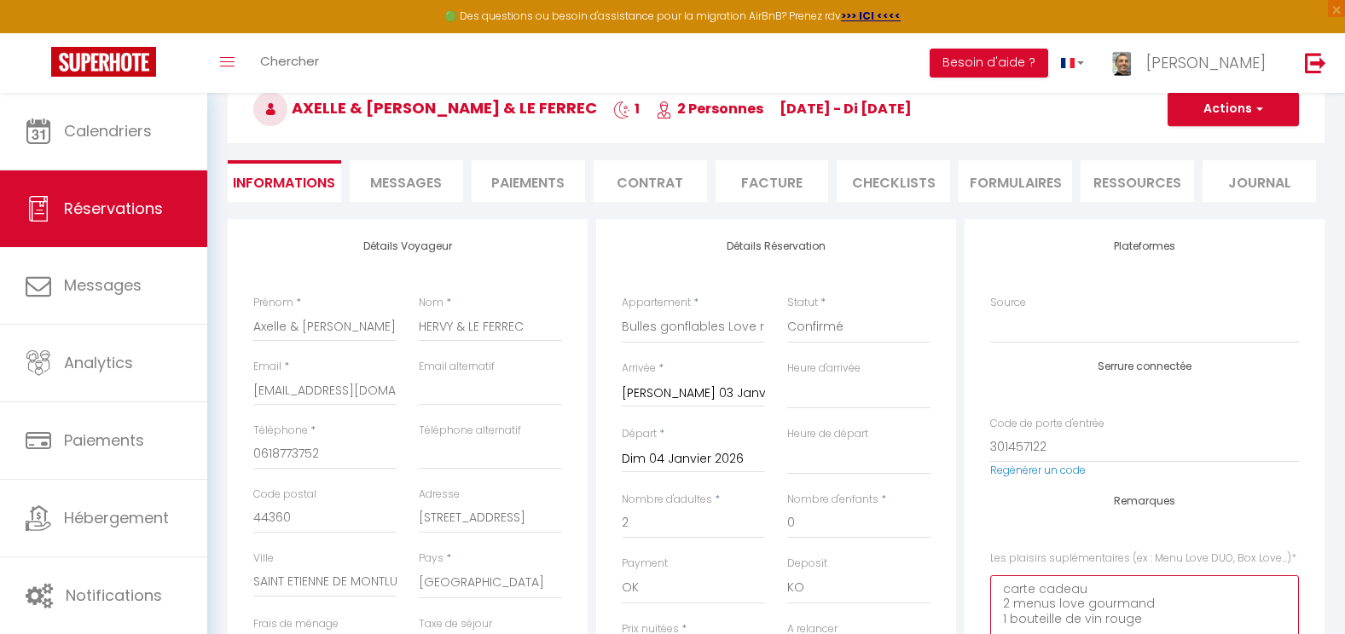
type Love\ "carte cadeau 2 menus love gourmand 1 bouteille de vin rouge"
click at [1239, 109] on button "Actions" at bounding box center [1232, 109] width 131 height 34
click at [1216, 145] on link "Enregistrer" at bounding box center [1216, 147] width 135 height 22
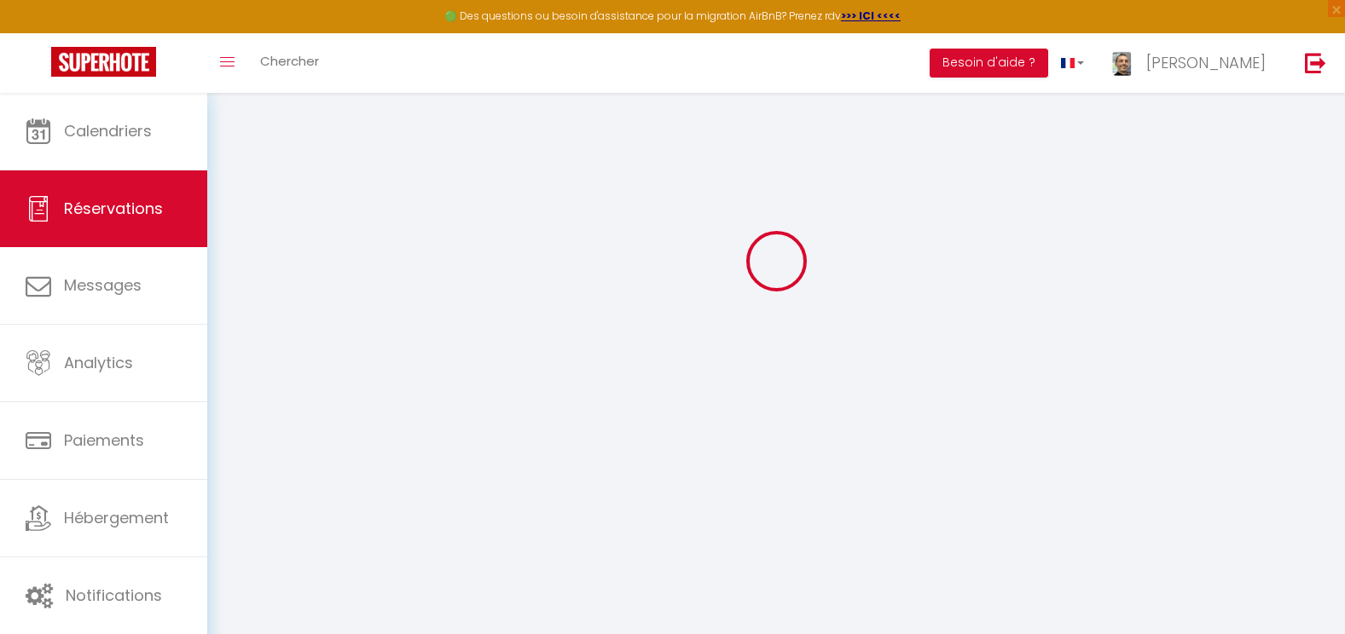
scroll to position [0, 0]
select select "not_cancelled"
